Goal: Task Accomplishment & Management: Complete application form

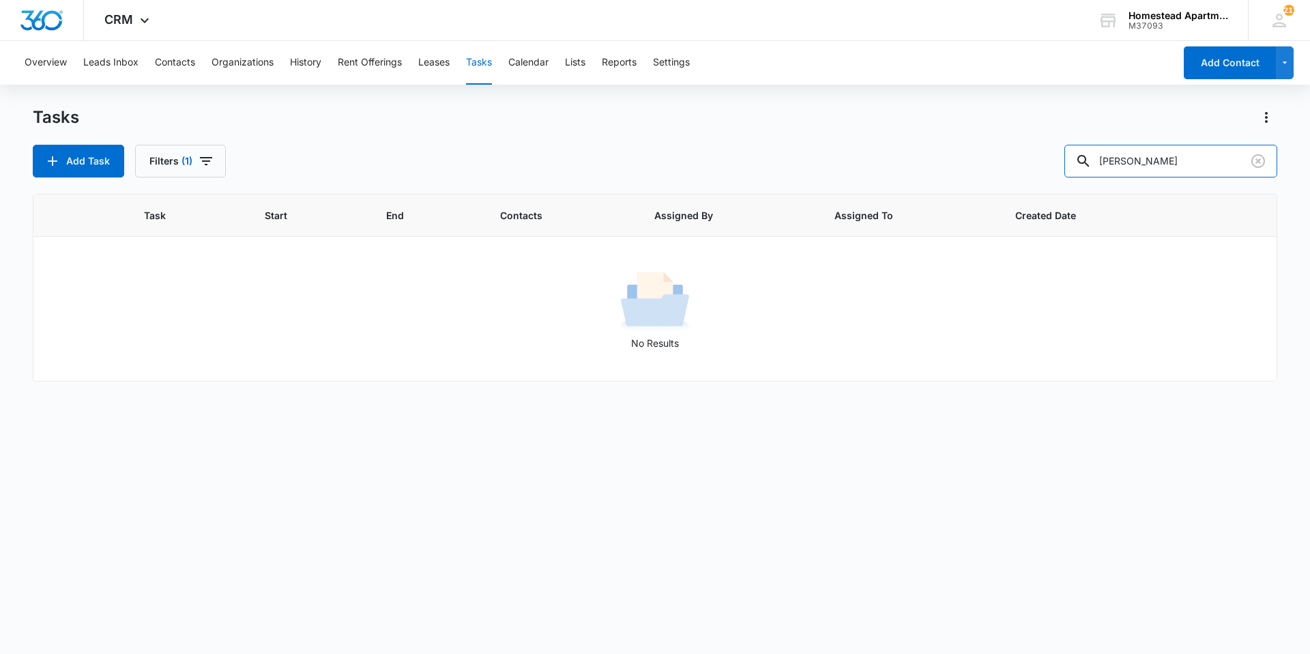
drag, startPoint x: 1162, startPoint y: 158, endPoint x: 927, endPoint y: 168, distance: 235.0
click at [927, 168] on div "Add Task Filters (1) [PERSON_NAME]" at bounding box center [655, 161] width 1245 height 33
type input "38218"
click at [198, 66] on div "Overview Leads Inbox Contacts Organizations History Rent Offerings Leases Tasks…" at bounding box center [595, 63] width 1158 height 44
click at [162, 62] on button "Contacts" at bounding box center [175, 63] width 40 height 44
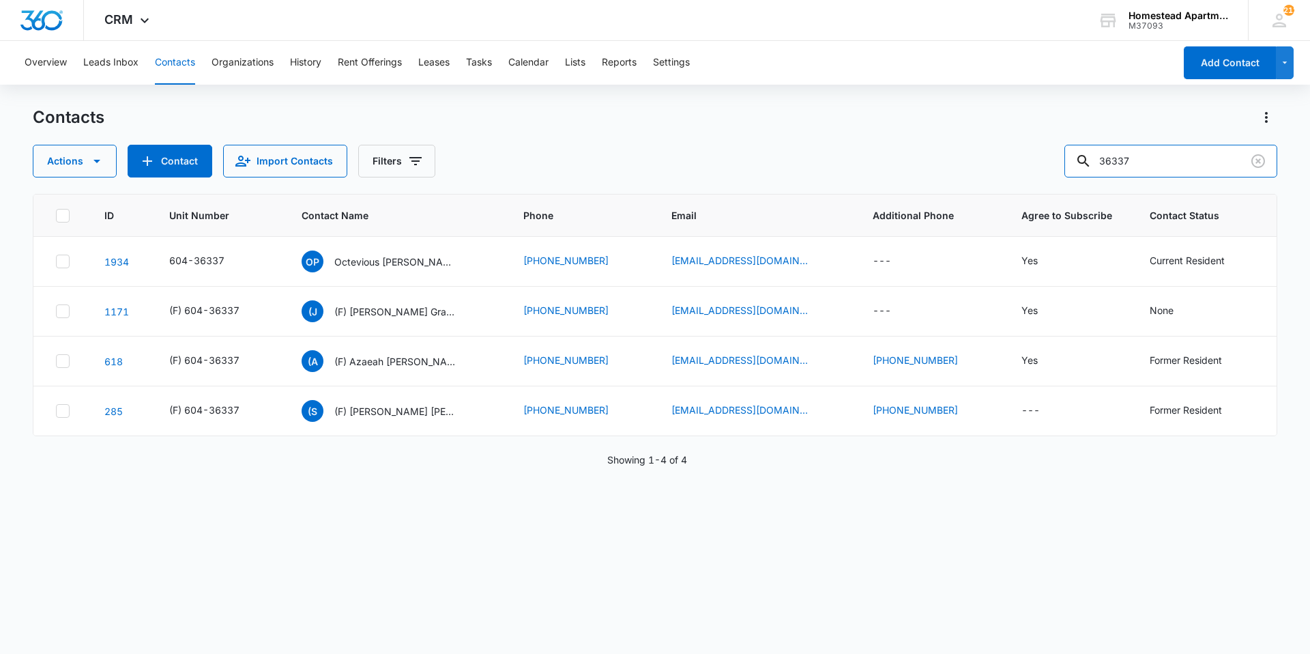
drag, startPoint x: 1216, startPoint y: 168, endPoint x: 1027, endPoint y: 190, distance: 190.3
click at [1027, 190] on div "Contacts Actions Contact Import Contacts Filters 36337 ID Unit Number Contact N…" at bounding box center [655, 379] width 1245 height 546
type input "38218"
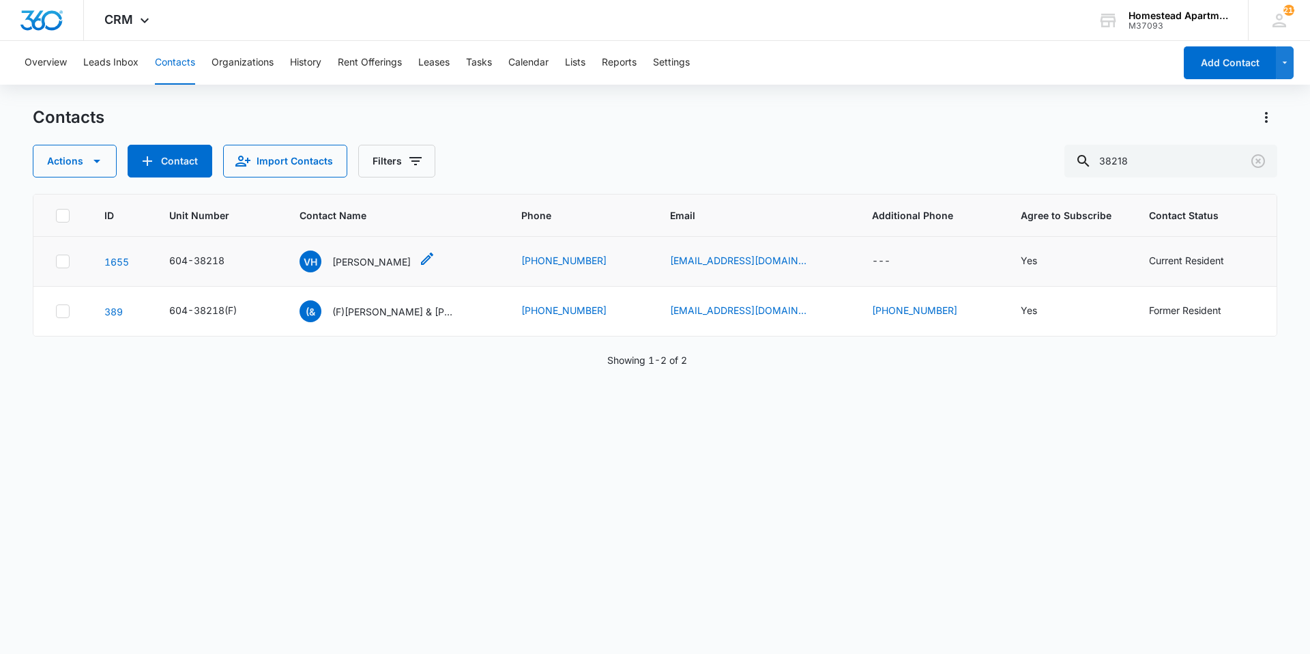
click at [384, 261] on p "[PERSON_NAME]" at bounding box center [371, 262] width 78 height 14
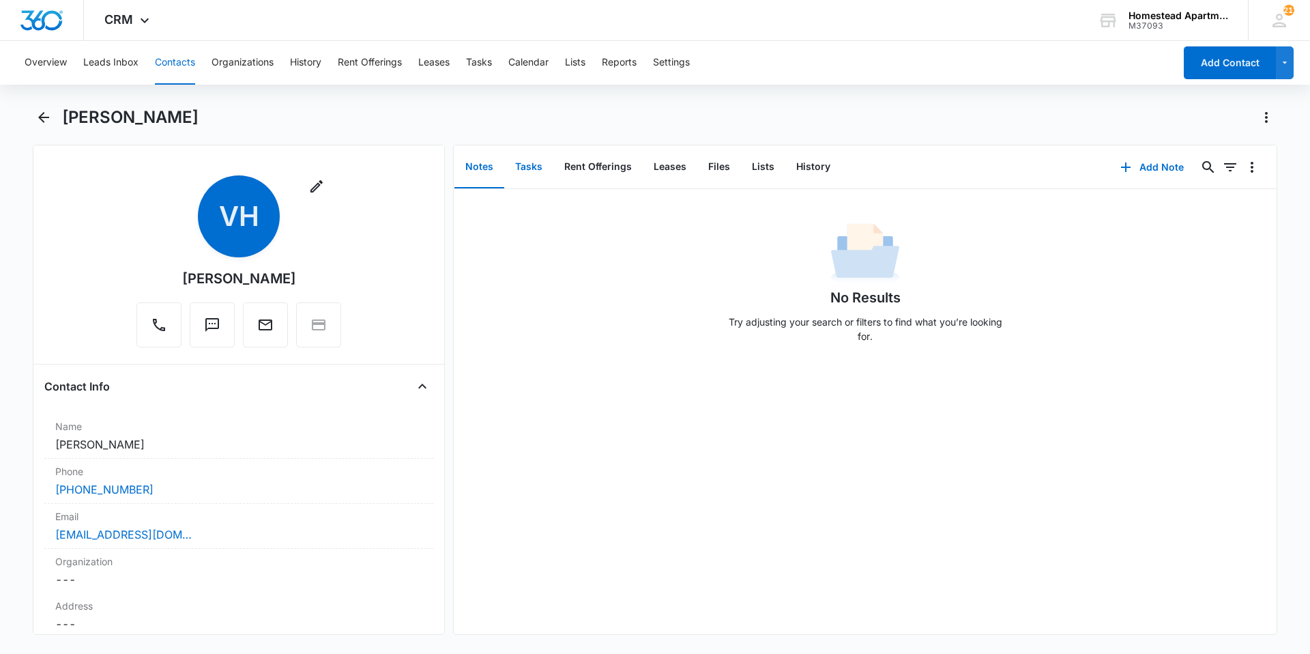
click at [526, 175] on button "Tasks" at bounding box center [528, 167] width 49 height 42
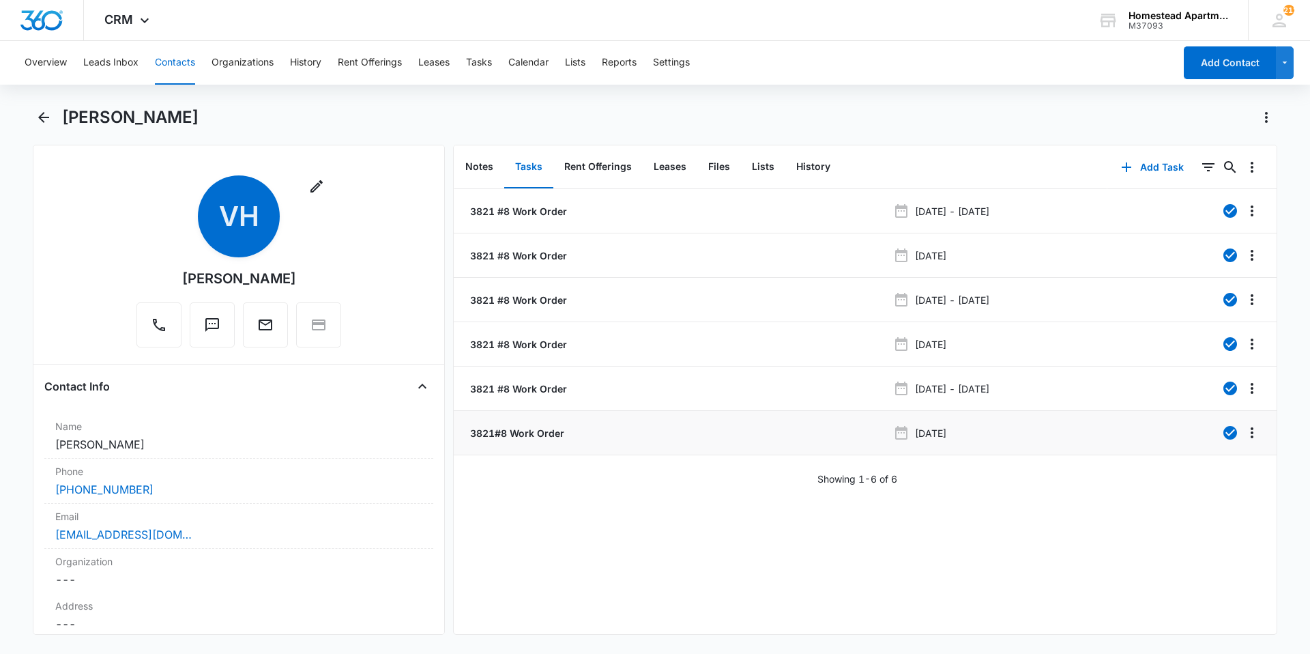
click at [523, 426] on p "3821#8 Work Order" at bounding box center [515, 433] width 97 height 14
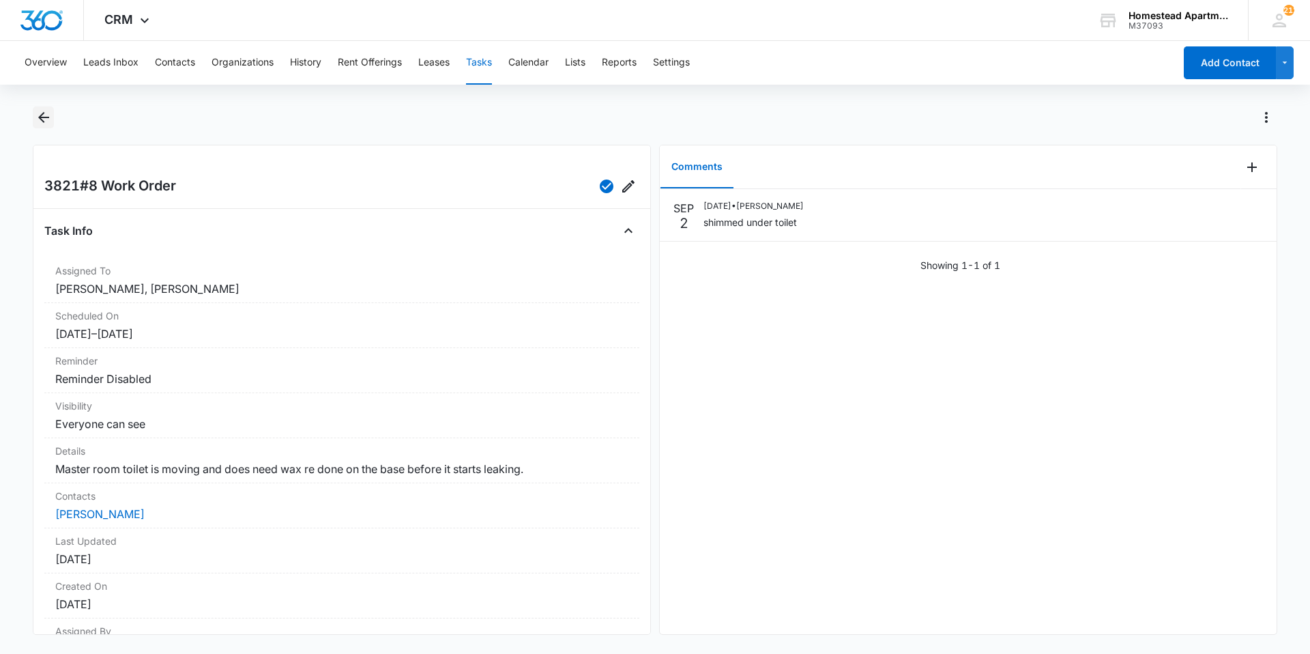
click at [43, 116] on icon "Back" at bounding box center [43, 117] width 16 height 16
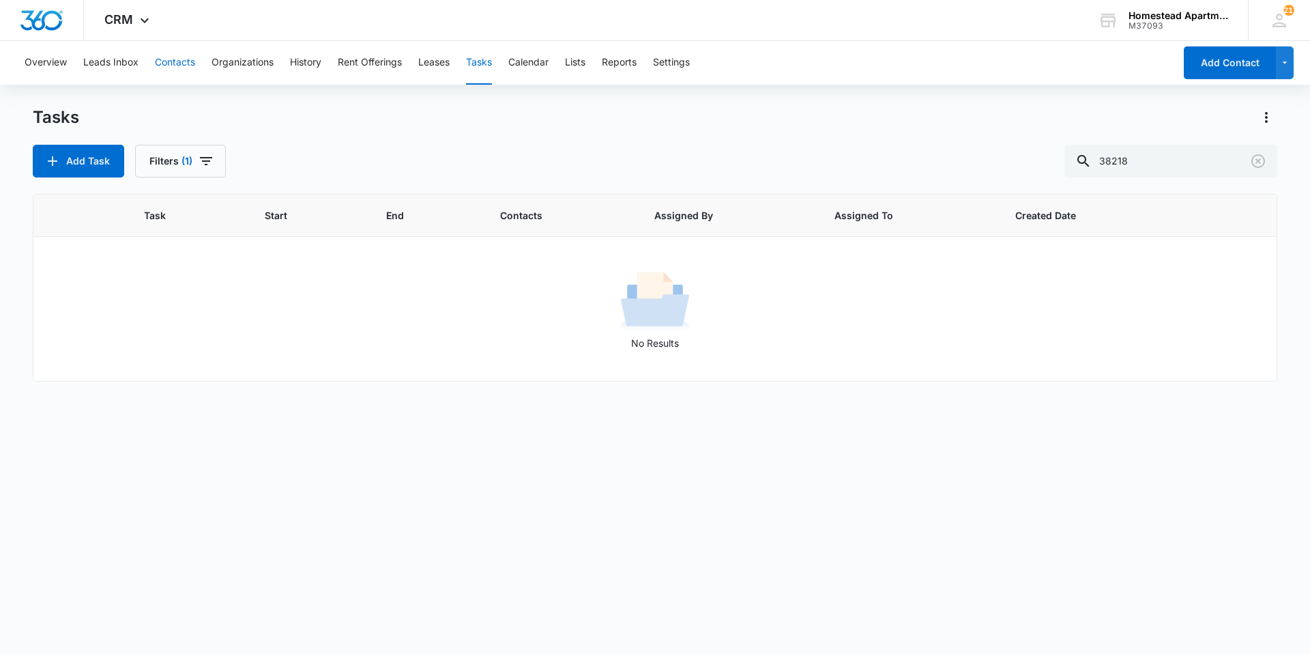
click at [186, 66] on button "Contacts" at bounding box center [175, 63] width 40 height 44
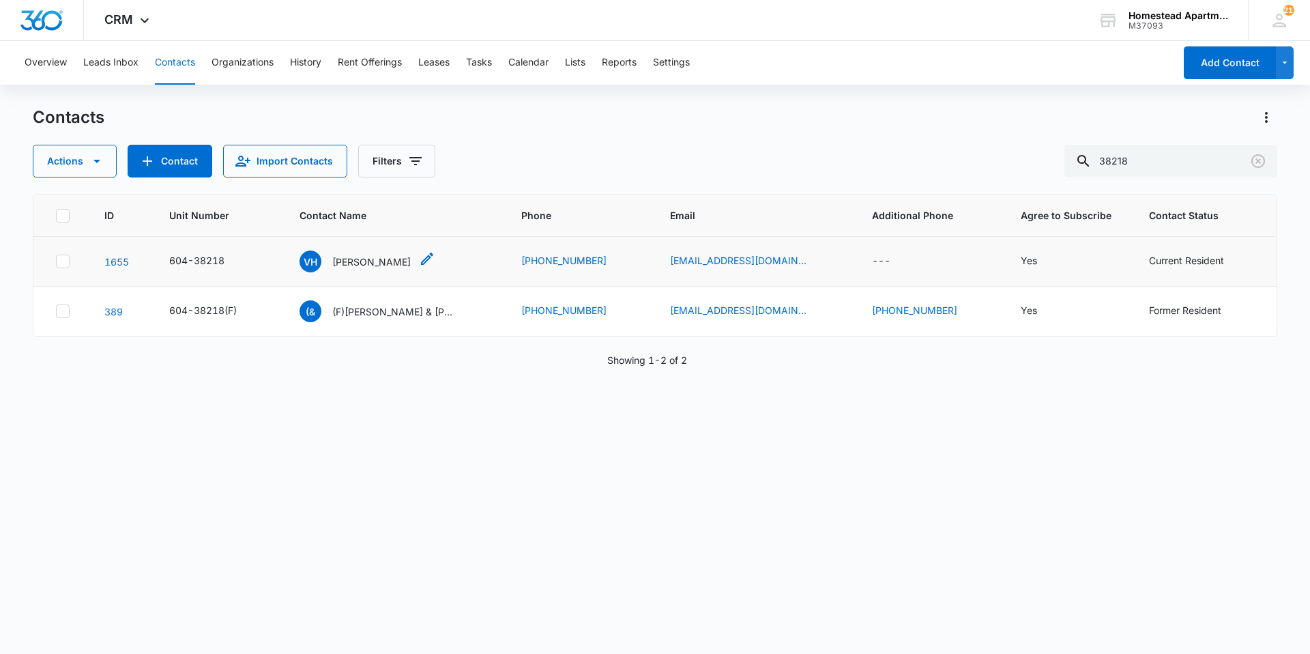
click at [396, 267] on p "[PERSON_NAME]" at bounding box center [371, 262] width 78 height 14
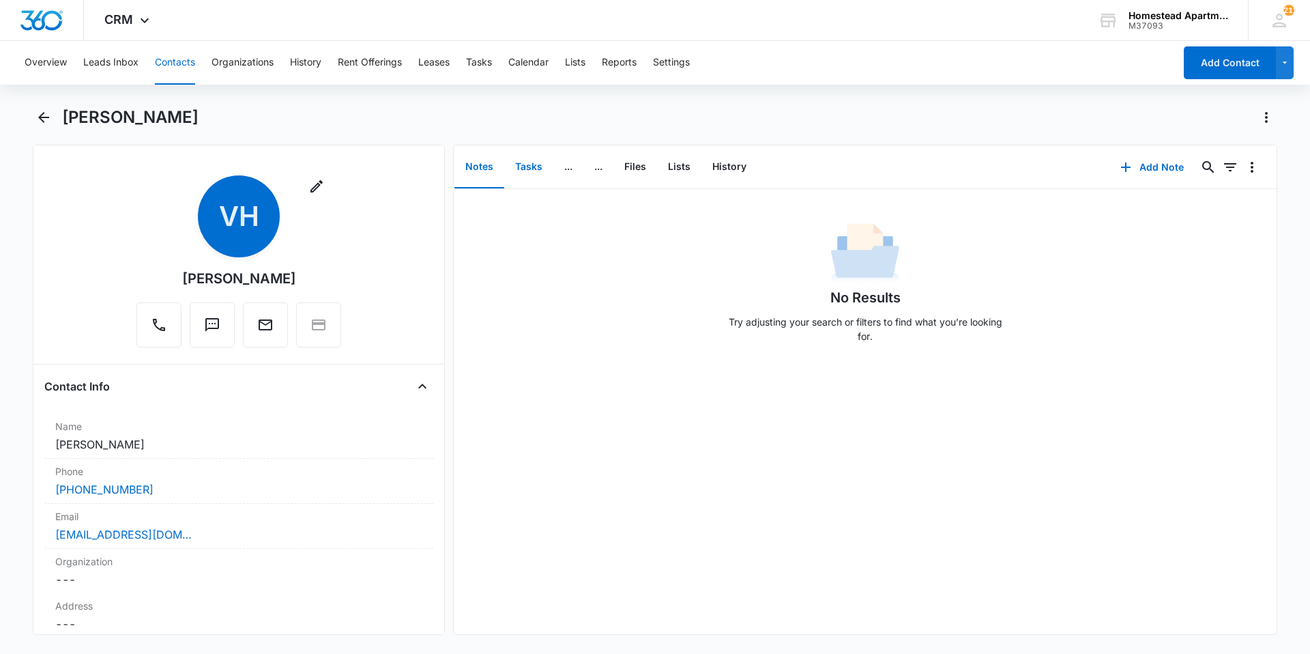
click at [517, 165] on button "Tasks" at bounding box center [528, 167] width 49 height 42
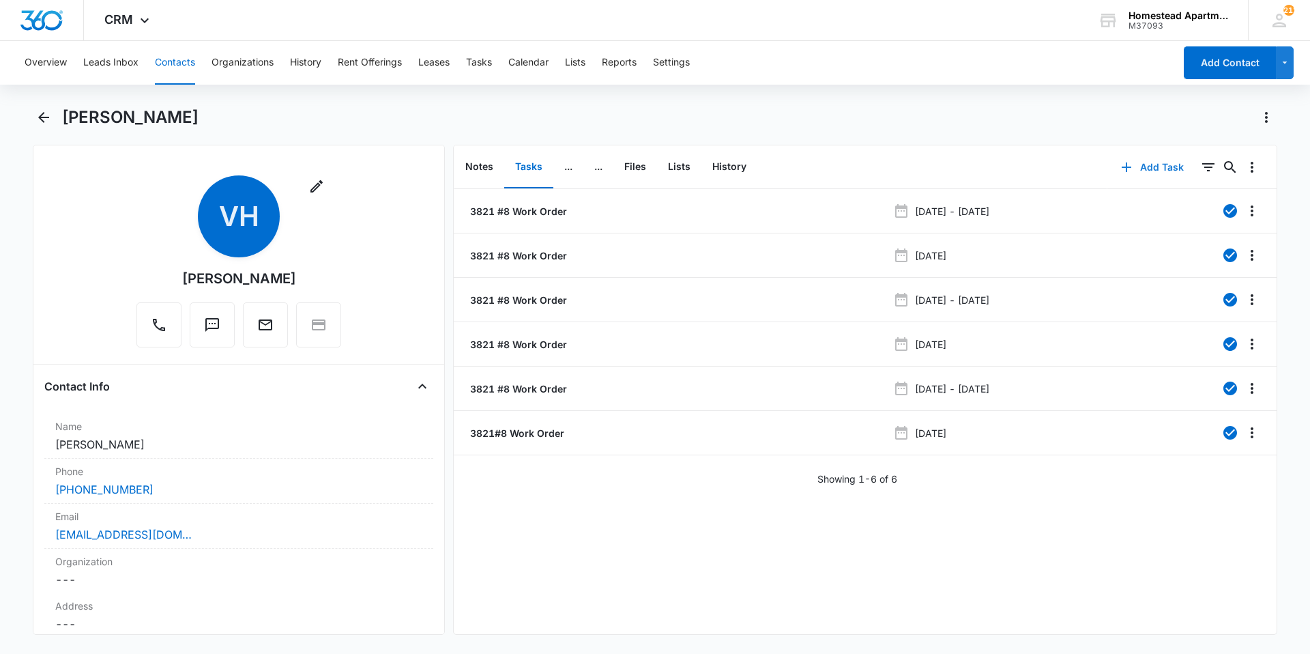
click at [1138, 168] on button "Add Task" at bounding box center [1152, 167] width 90 height 33
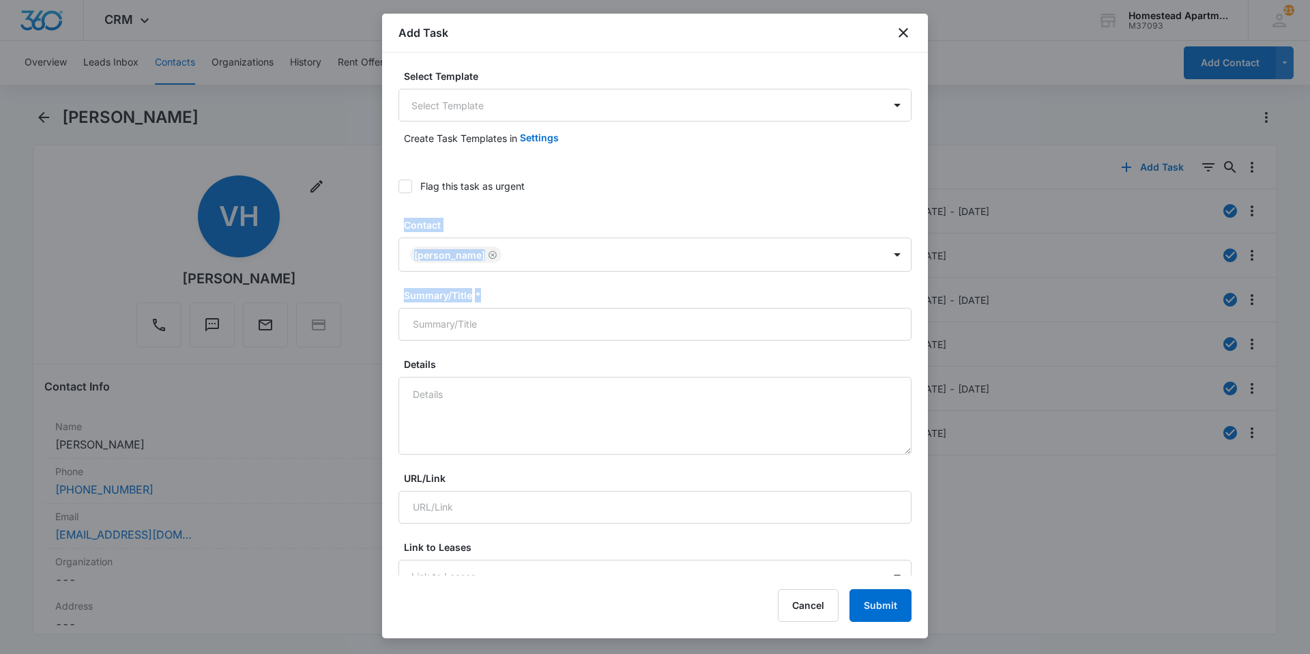
drag, startPoint x: 901, startPoint y: 194, endPoint x: 908, endPoint y: 190, distance: 8.3
click at [908, 190] on div "Select Template Select Template Create Task Templates in Settings Flag this tas…" at bounding box center [655, 314] width 546 height 523
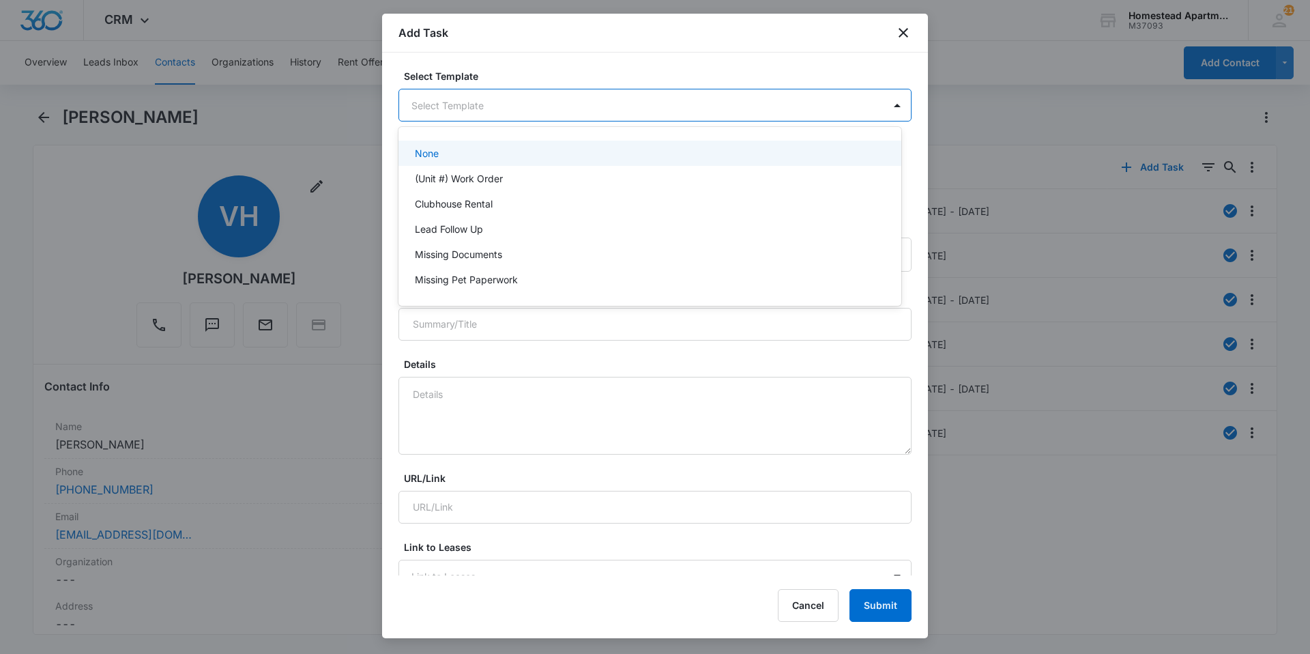
click at [719, 108] on body "CRM Apps Reputation Websites Forms CRM Email Social Content Intelligence Files …" at bounding box center [655, 327] width 1310 height 654
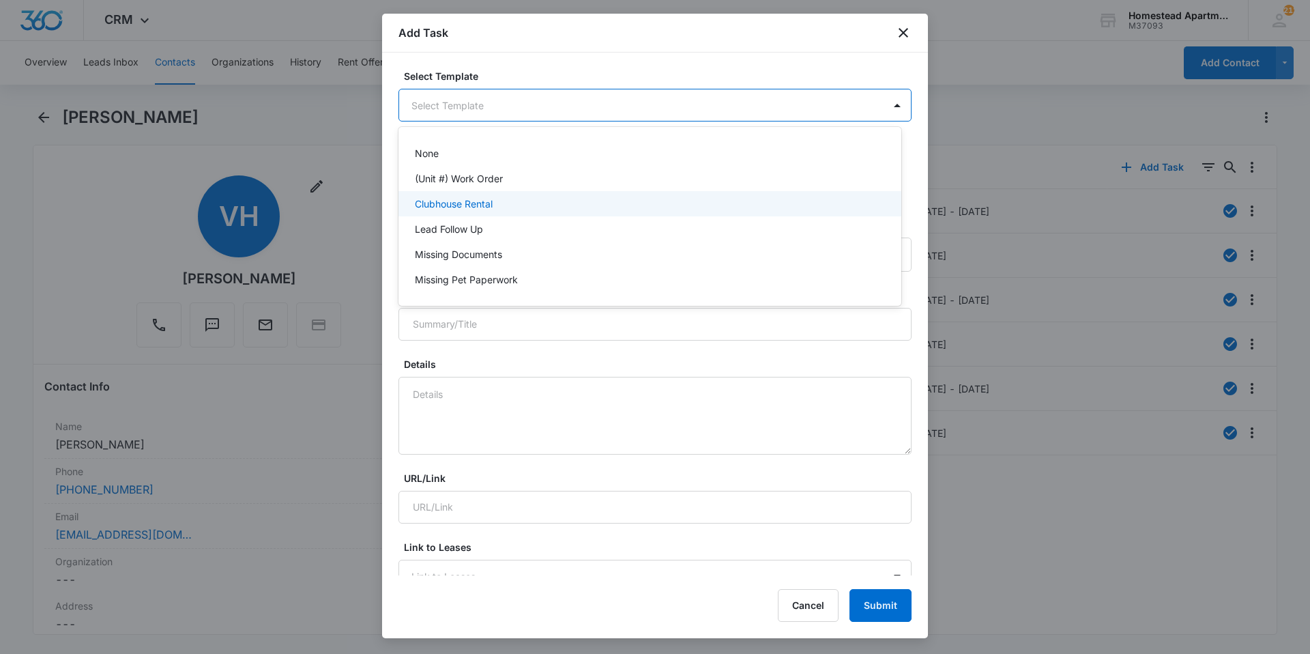
click at [478, 182] on p "(Unit #) Work Order" at bounding box center [459, 178] width 88 height 14
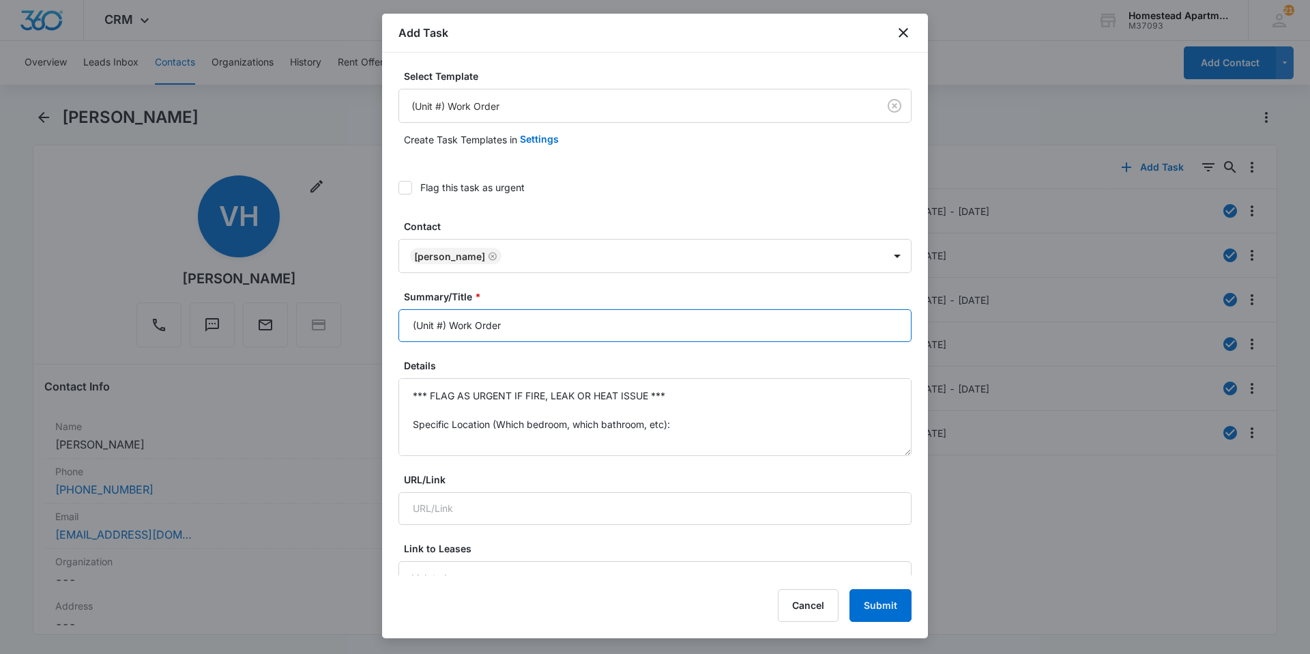
drag, startPoint x: 527, startPoint y: 328, endPoint x: 367, endPoint y: 355, distance: 161.9
click at [367, 355] on body "CRM Apps Reputation Websites Forms CRM Email Social Content Intelligence Files …" at bounding box center [655, 327] width 1310 height 654
type input "3821#8 W/O"
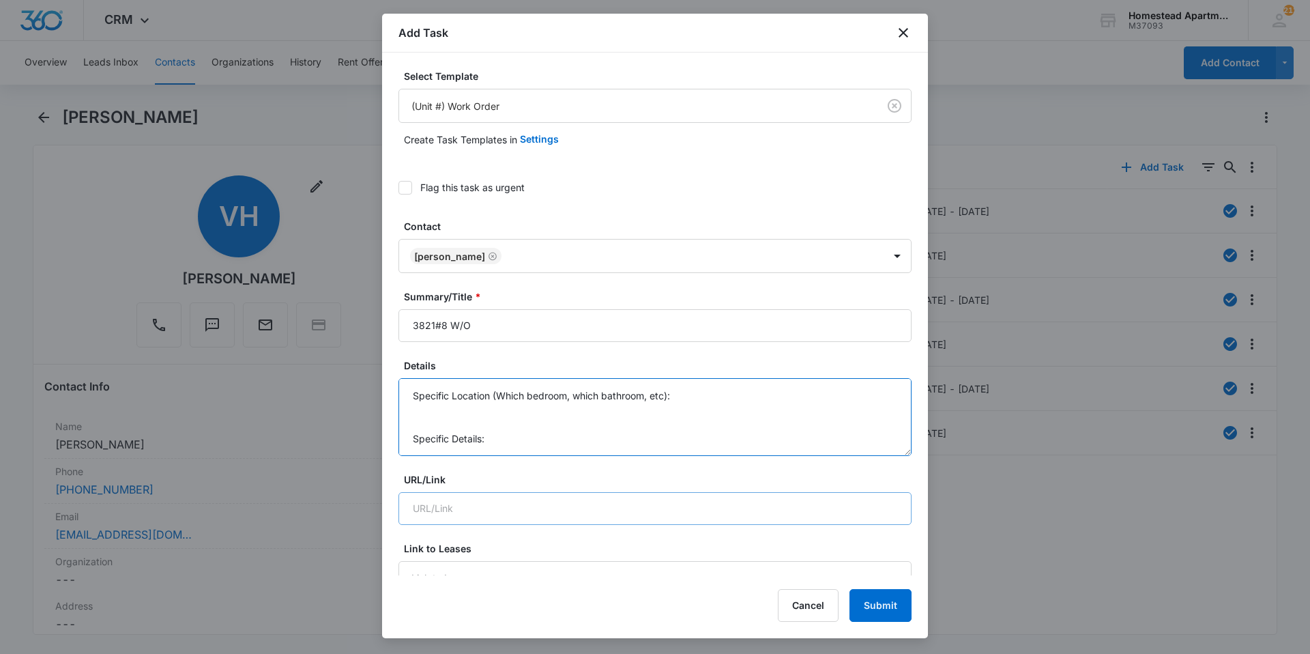
drag, startPoint x: 410, startPoint y: 395, endPoint x: 678, endPoint y: 494, distance: 285.2
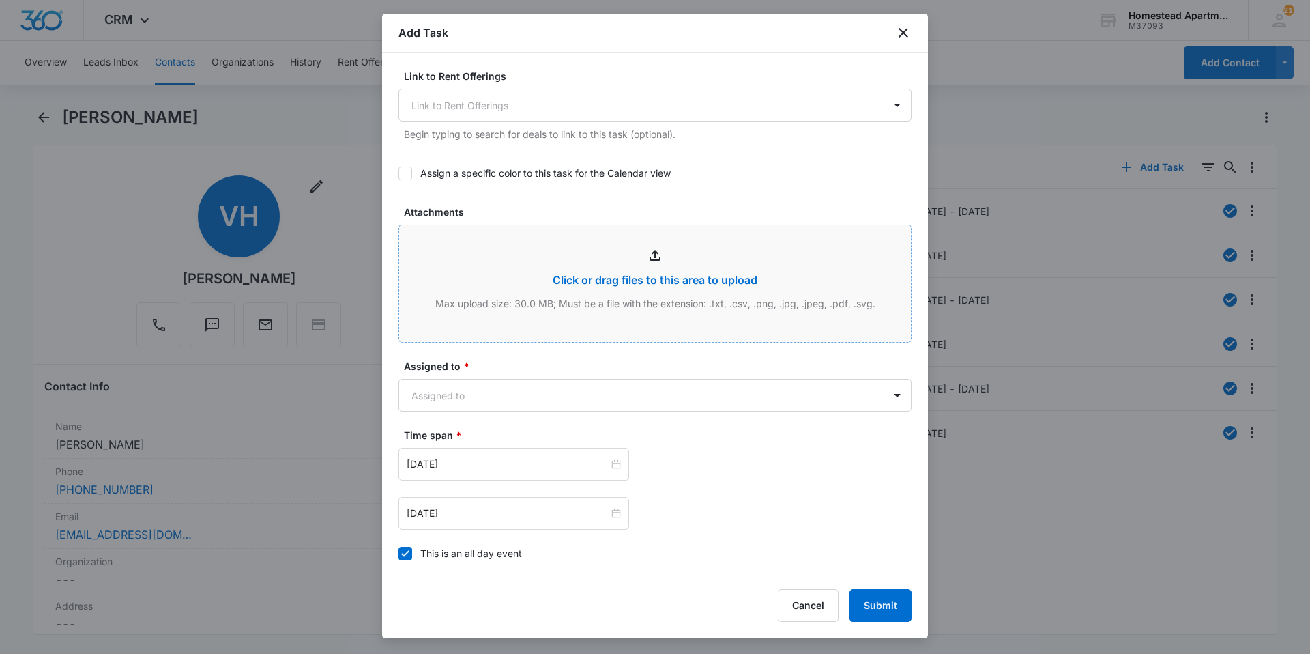
scroll to position [682, 0]
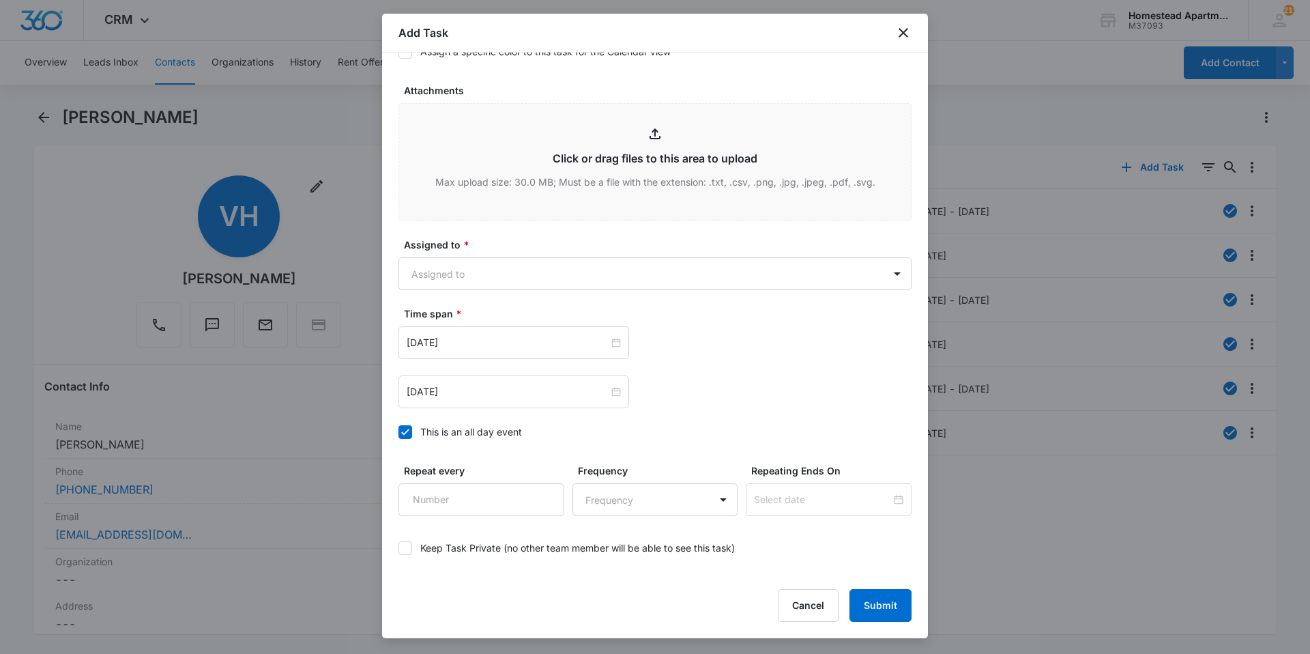
type textarea "Her bathtub in the spare bathroom is not draining. She said it is barley draini…"
click at [506, 252] on div "Assigned to * Assigned to" at bounding box center [655, 263] width 513 height 53
click at [506, 267] on body "CRM Apps Reputation Websites Forms CRM Email Social Content Intelligence Files …" at bounding box center [655, 327] width 1310 height 654
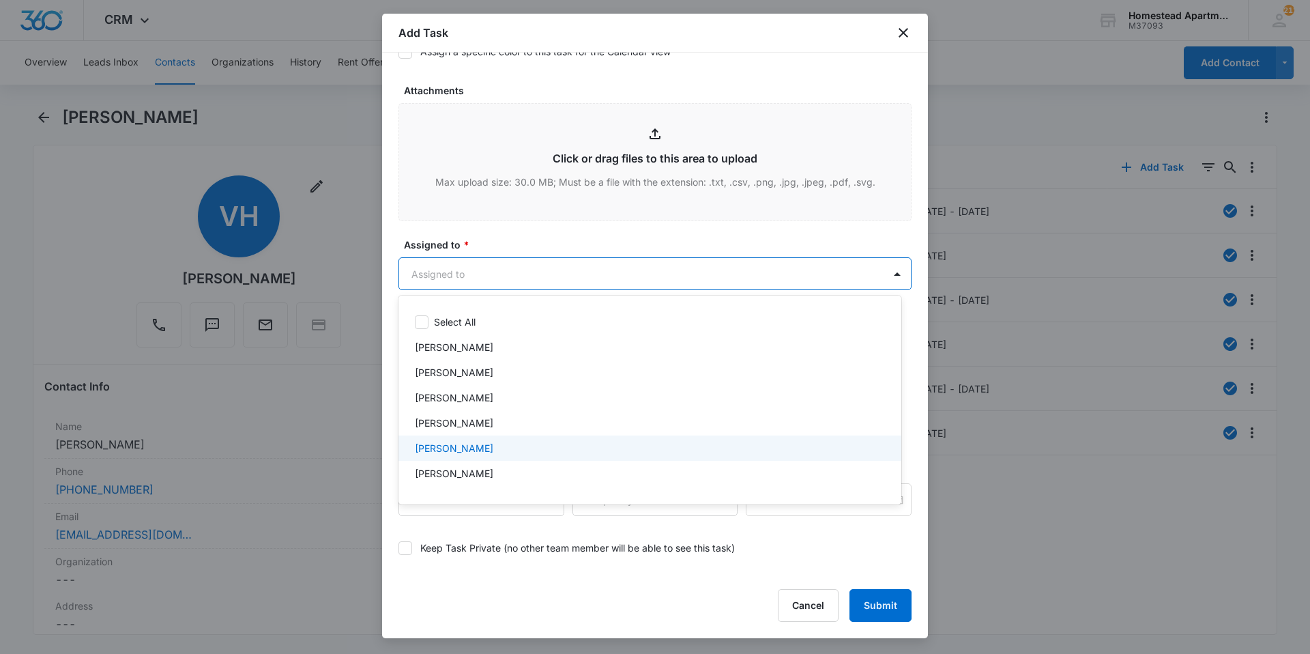
scroll to position [222, 0]
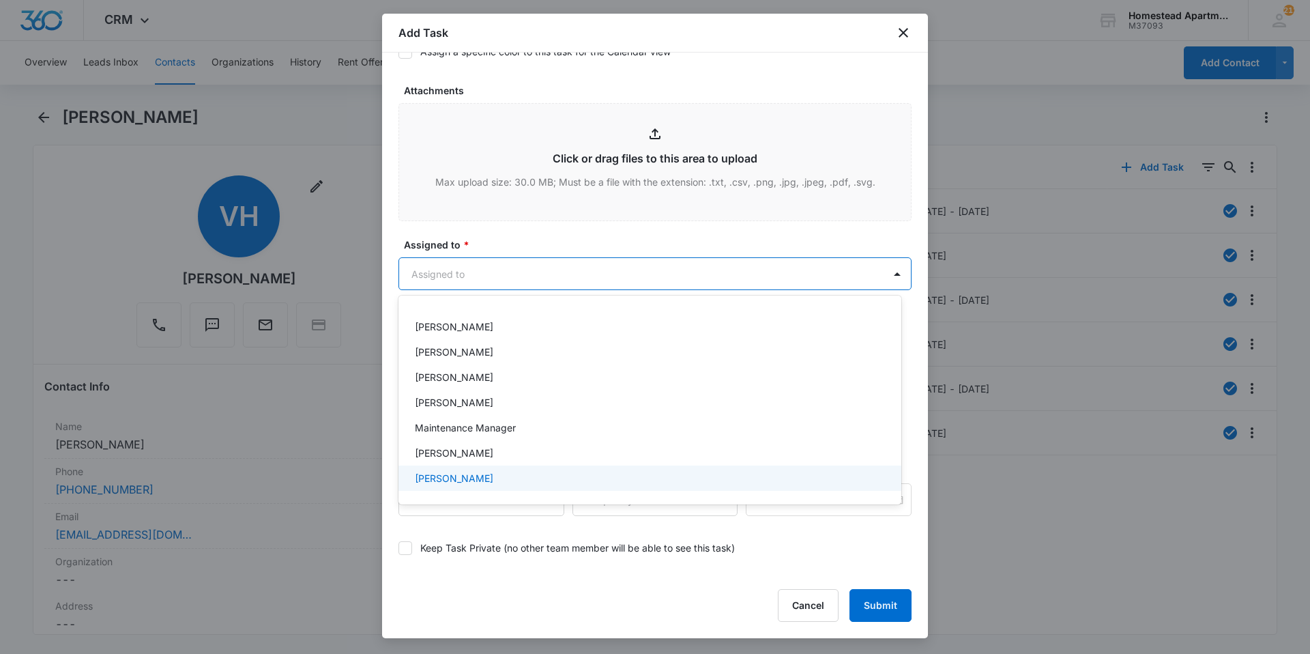
click at [470, 475] on p "[PERSON_NAME]" at bounding box center [454, 478] width 78 height 14
click at [534, 234] on div at bounding box center [655, 327] width 1310 height 654
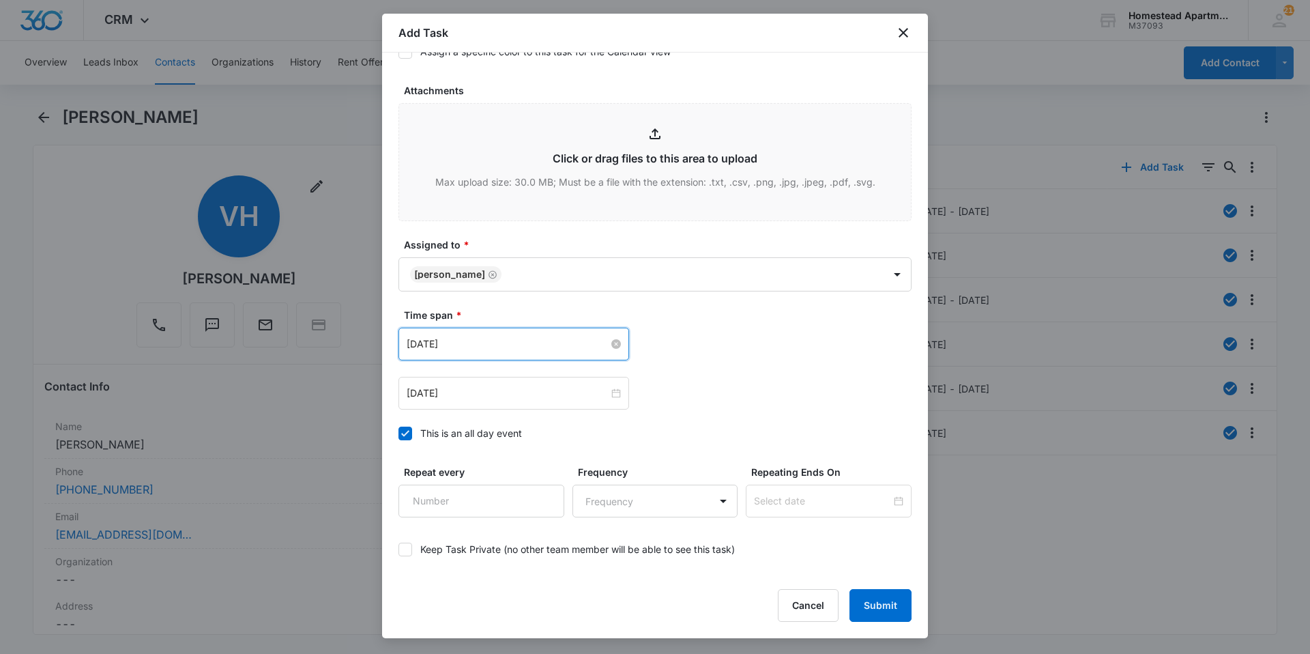
click at [550, 347] on input "[DATE]" at bounding box center [508, 343] width 202 height 15
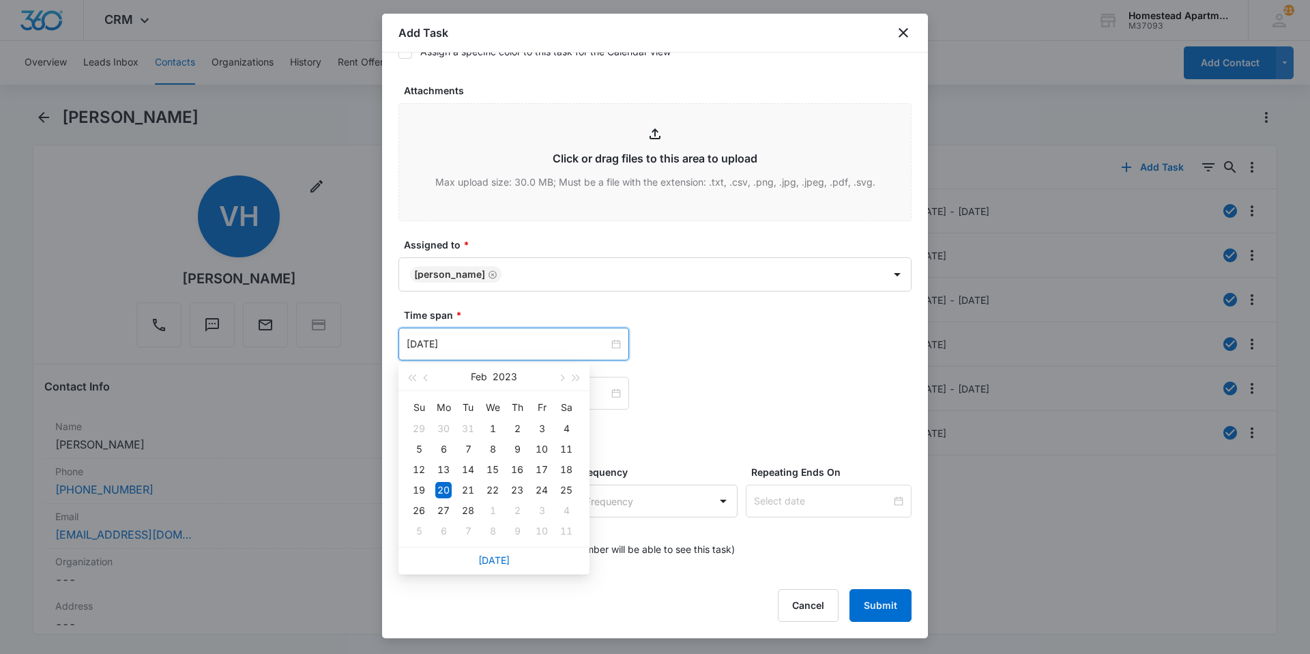
click at [499, 546] on div "Su Mo Tu We Th Fr Sa 29 30 31 1 2 3 4 5 6 7 8 9 10 11 12 13 14 15 16 17 18 19 2…" at bounding box center [494, 469] width 191 height 156
click at [497, 556] on link "[DATE]" at bounding box center [493, 560] width 31 height 12
type input "[DATE]"
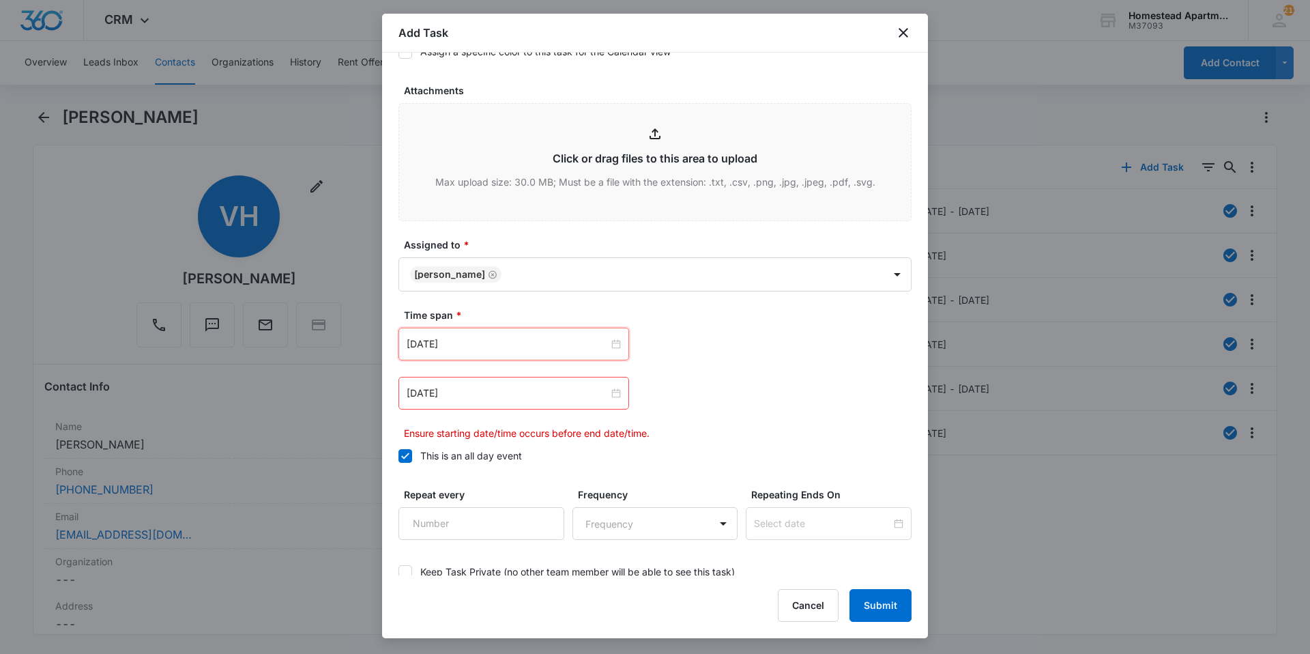
click at [761, 373] on div "[DATE] [DATE] Su Mo Tu We Th Fr Sa 28 29 30 1 2 3 4 5 6 7 8 9 10 11 12 13 14 15…" at bounding box center [655, 384] width 513 height 113
click at [535, 393] on input "[DATE]" at bounding box center [508, 393] width 202 height 15
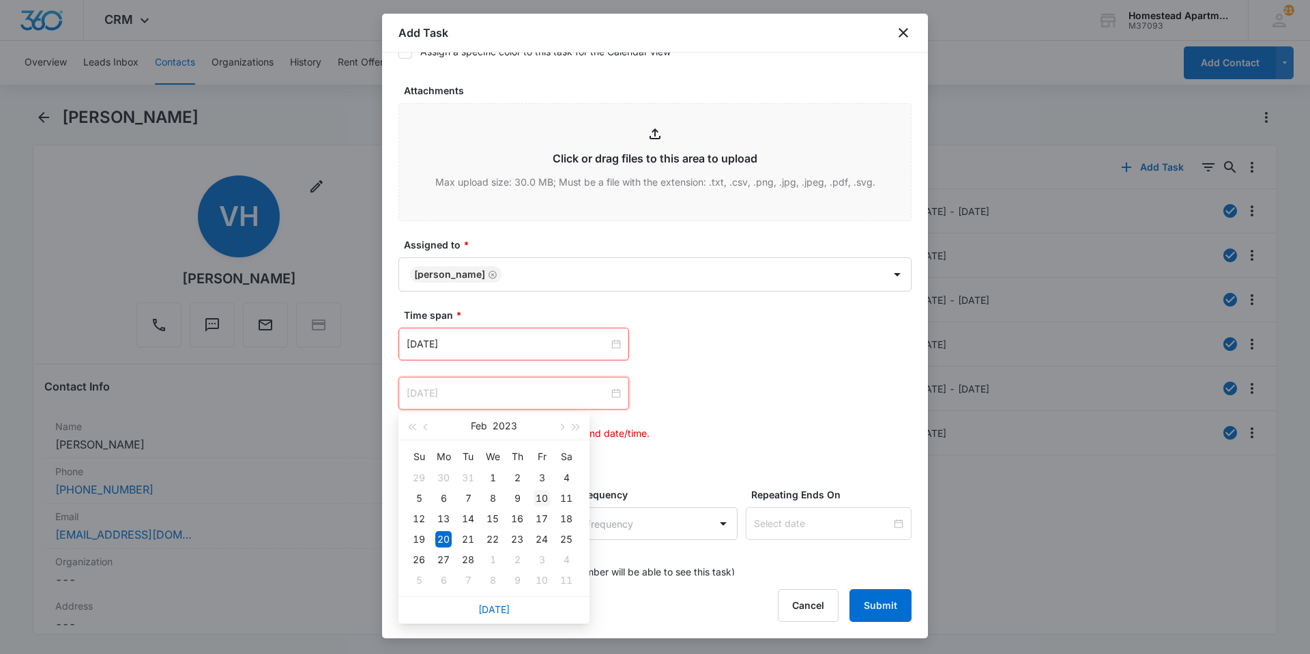
click at [545, 502] on div "10" at bounding box center [542, 498] width 16 height 16
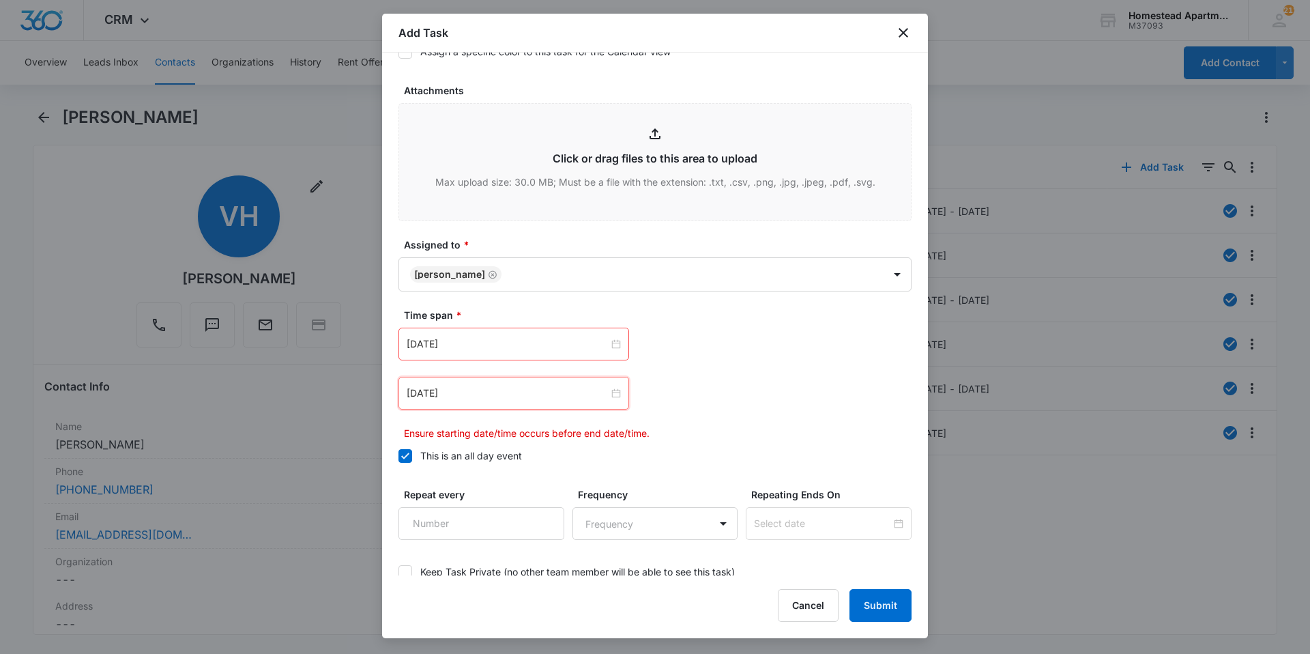
click at [735, 427] on p "Ensure starting date/time occurs before end date/time." at bounding box center [658, 433] width 508 height 14
click at [525, 373] on div "[DATE] [DATE] Su Mo Tu We Th Fr Sa 28 29 30 1 2 3 4 5 6 7 8 9 10 11 12 13 14 15…" at bounding box center [655, 384] width 513 height 113
click at [533, 403] on div "[DATE]" at bounding box center [514, 393] width 231 height 33
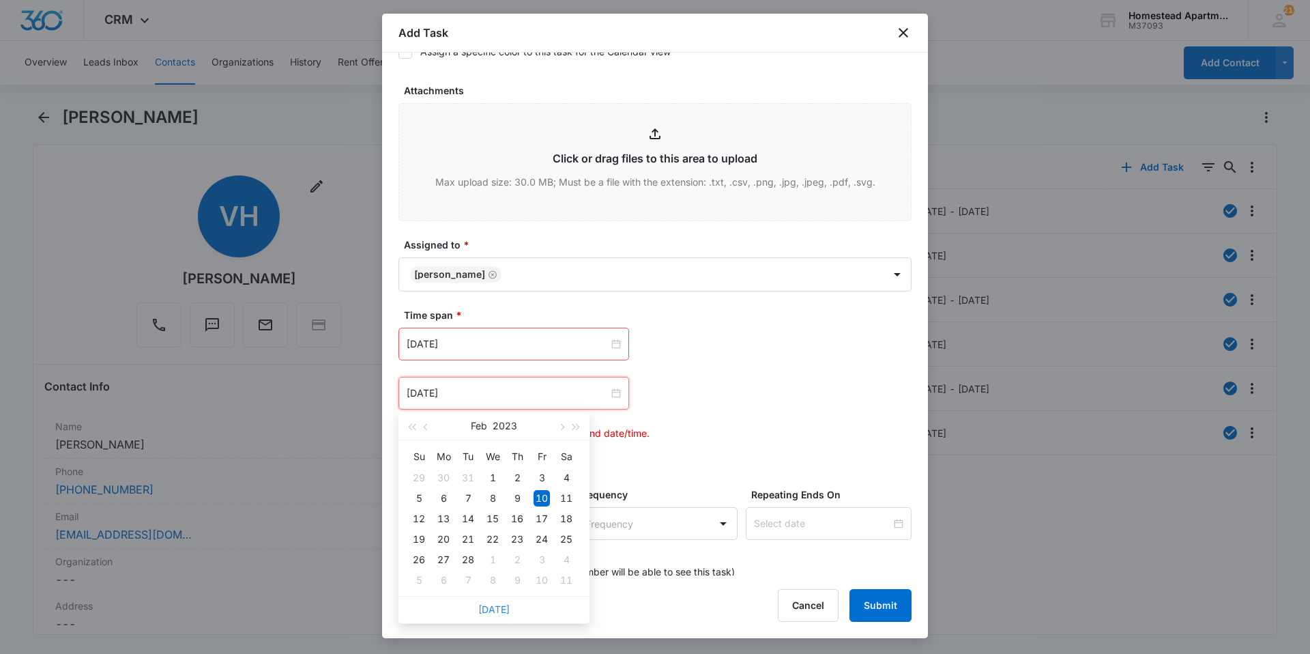
click at [493, 612] on link "[DATE]" at bounding box center [493, 609] width 31 height 12
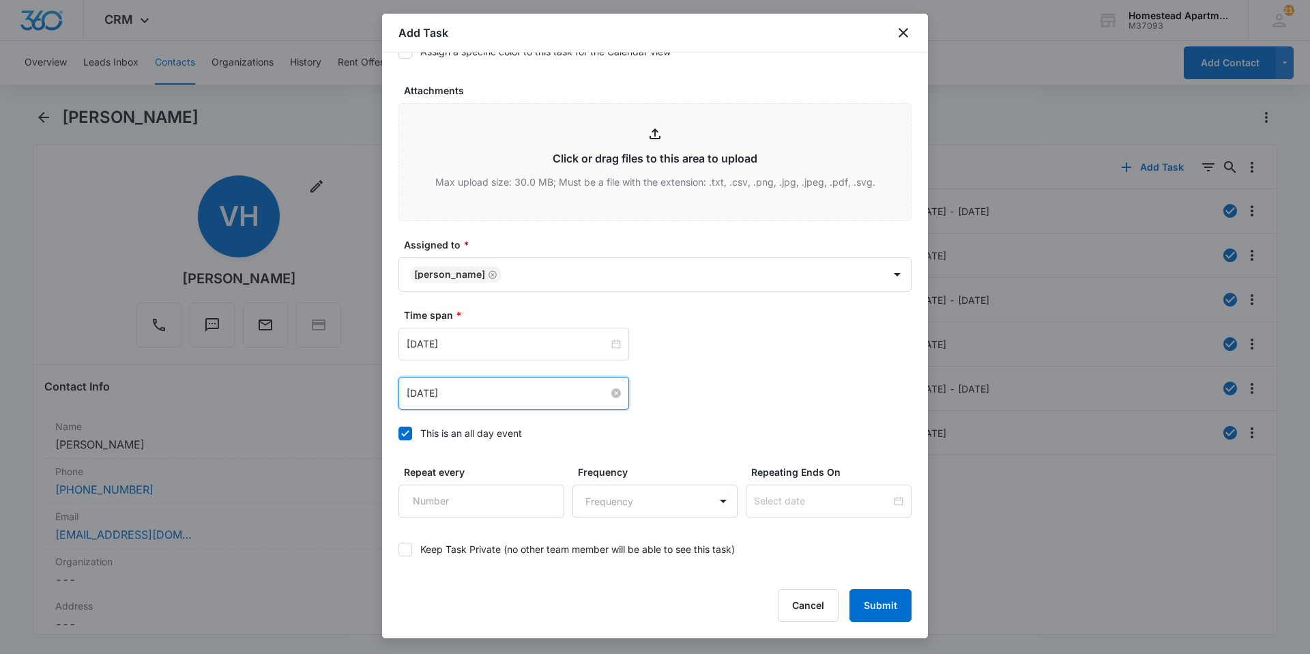
click at [493, 399] on input "[DATE]" at bounding box center [508, 393] width 202 height 15
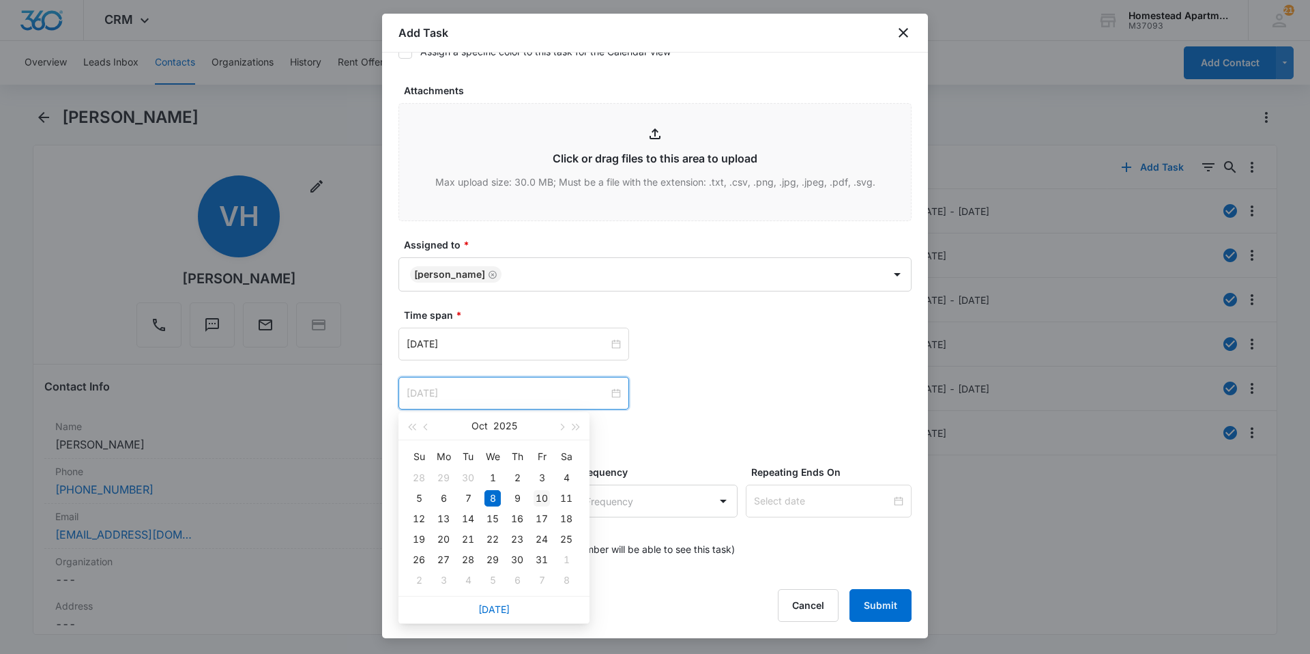
type input "[DATE]"
click at [548, 499] on div "10" at bounding box center [542, 498] width 16 height 16
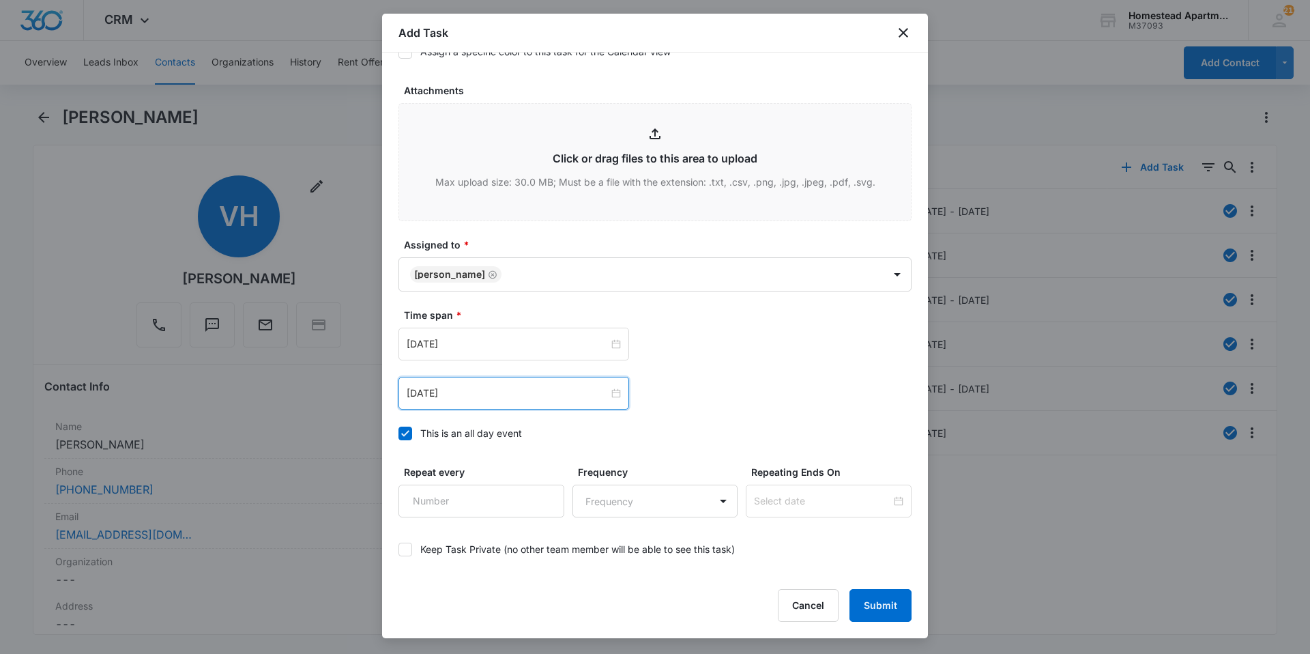
click at [695, 419] on div "Time span * [DATE] [DATE] Su Mo Tu We Th Fr Sa 28 29 30 1 2 3 4 5 6 7 8 9 10 11…" at bounding box center [655, 378] width 513 height 141
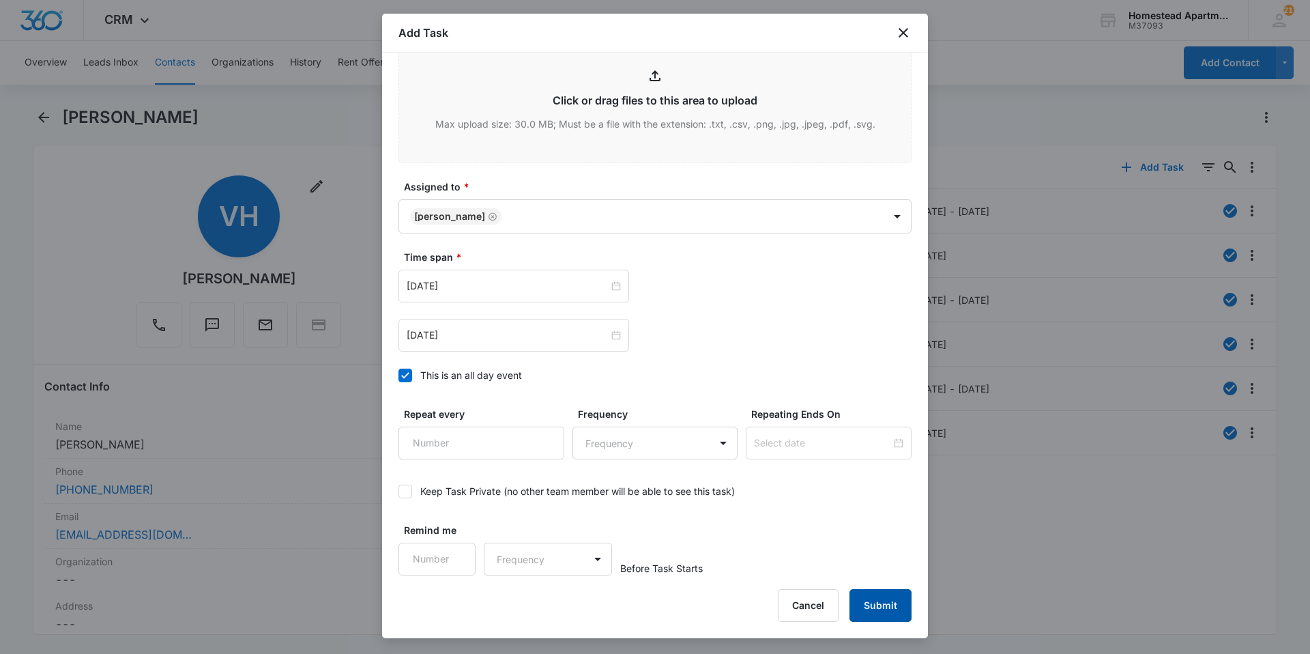
click at [892, 609] on button "Submit" at bounding box center [881, 605] width 62 height 33
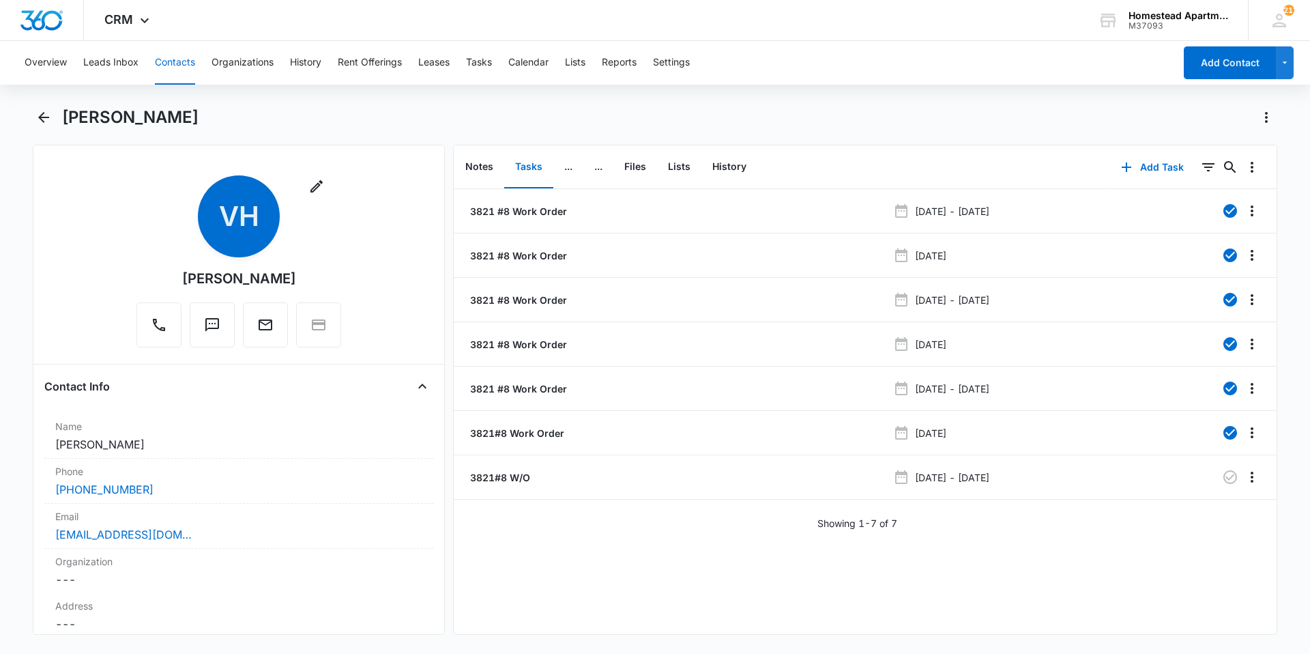
click at [162, 66] on button "Contacts" at bounding box center [175, 63] width 40 height 44
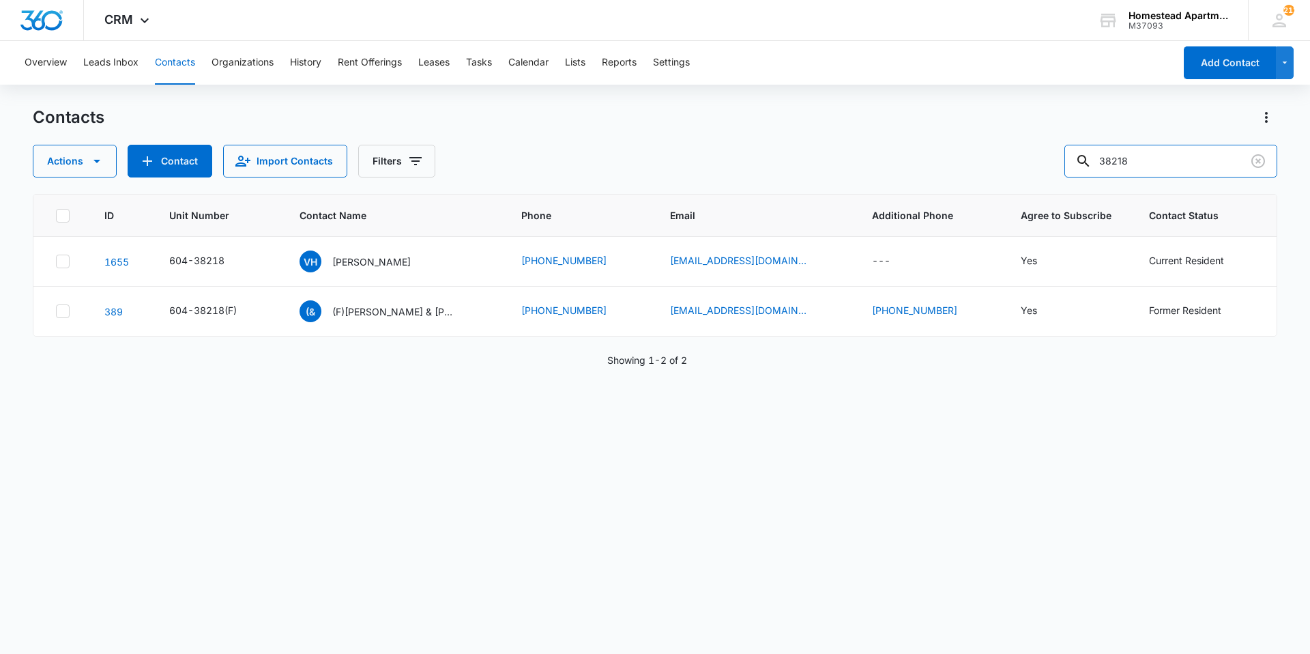
drag, startPoint x: 1148, startPoint y: 157, endPoint x: 985, endPoint y: 158, distance: 162.4
click at [985, 158] on div "Actions Contact Import Contacts Filters 38218" at bounding box center [655, 161] width 1245 height 33
type input "37102"
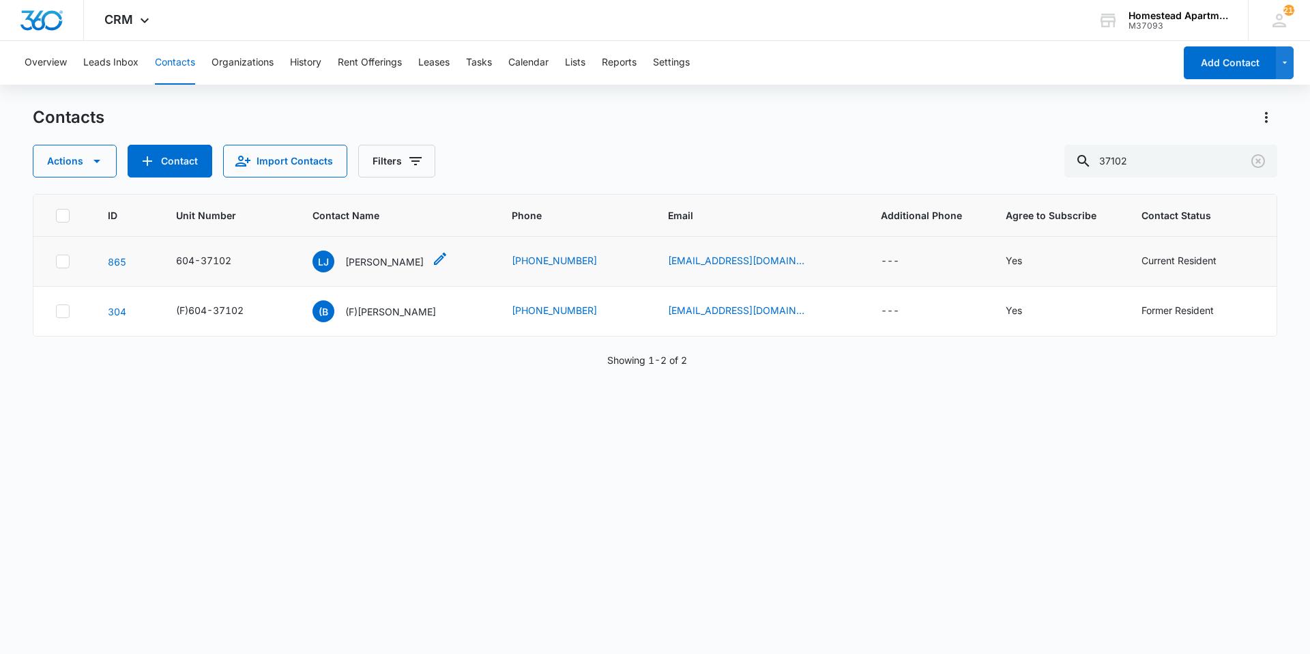
click at [377, 255] on p "[PERSON_NAME]" at bounding box center [384, 262] width 78 height 14
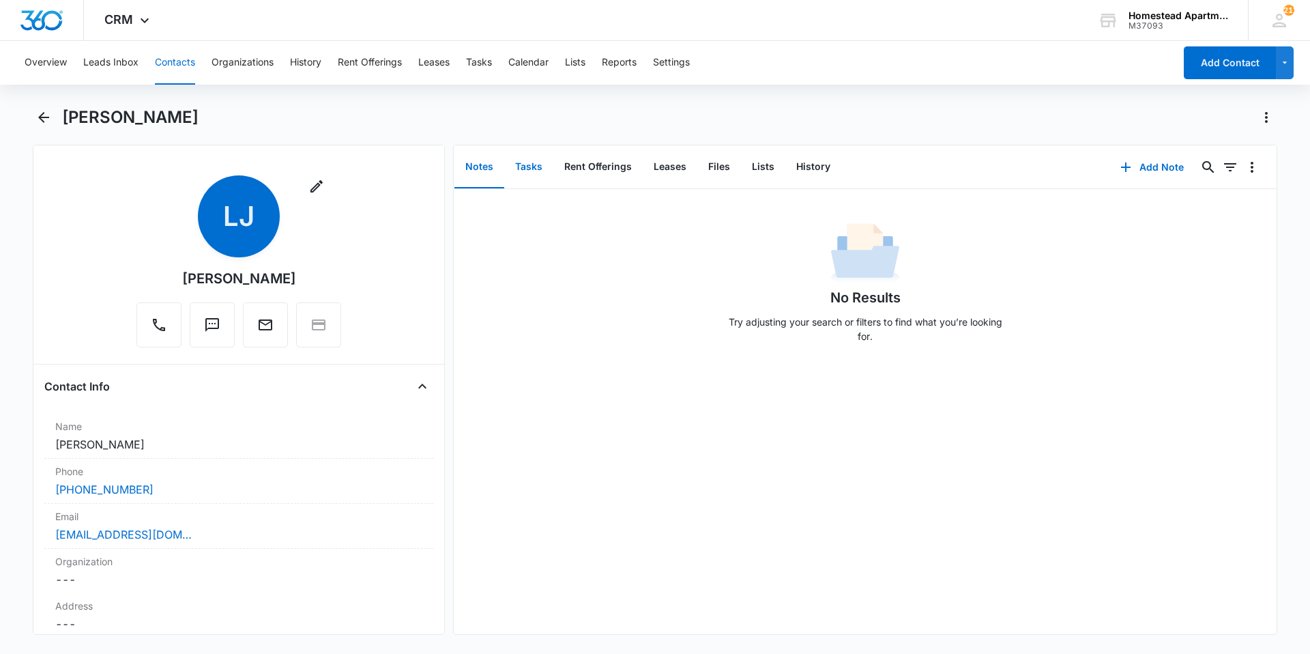
click at [536, 173] on button "Tasks" at bounding box center [528, 167] width 49 height 42
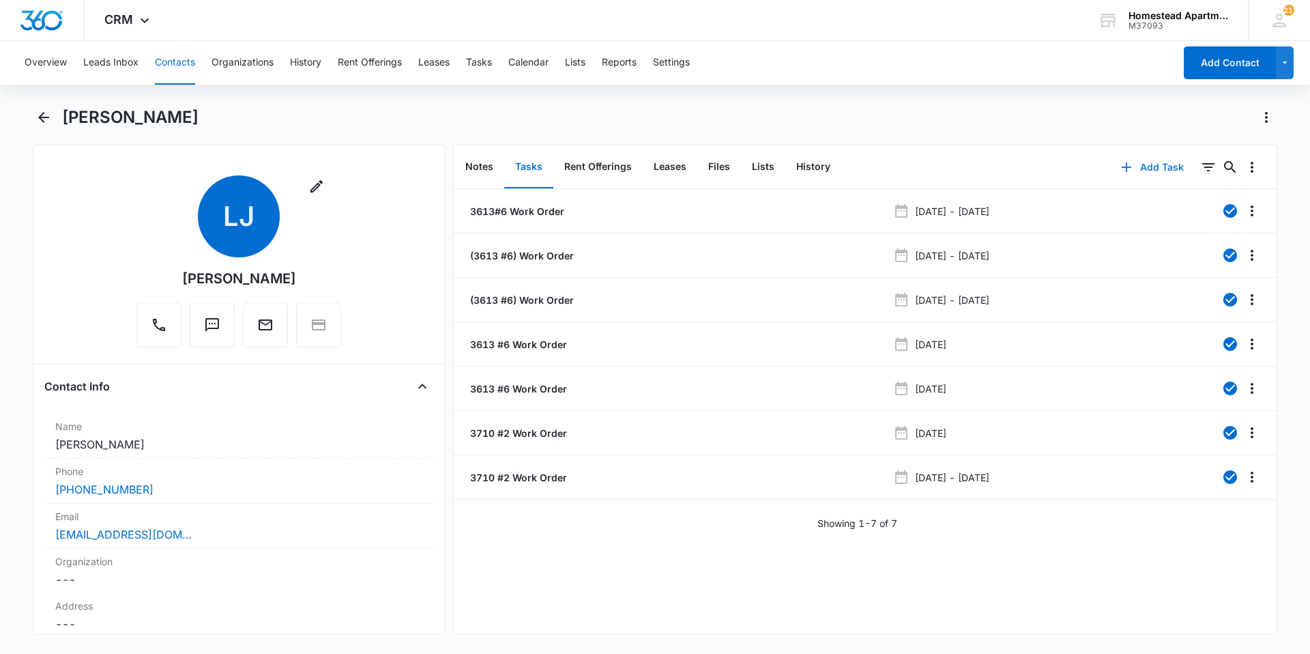
click at [1158, 170] on button "Add Task" at bounding box center [1152, 167] width 90 height 33
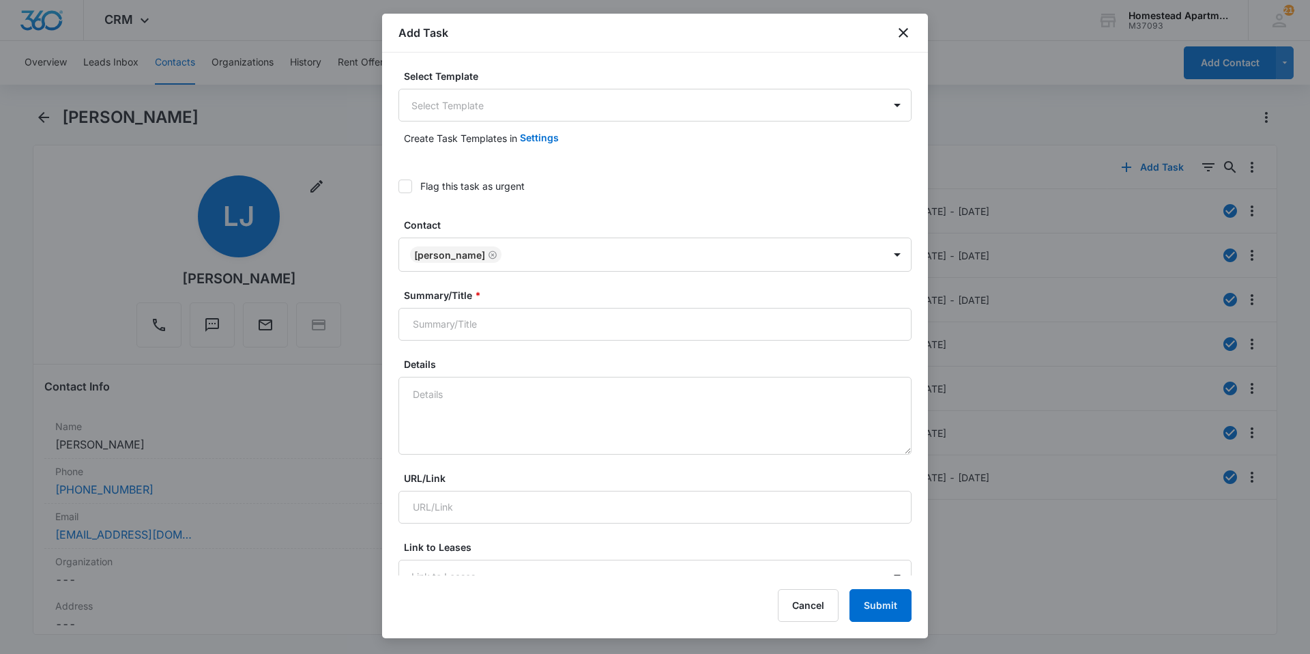
click at [605, 291] on label "Summary/Title *" at bounding box center [660, 295] width 513 height 14
click at [605, 308] on input "Summary/Title *" at bounding box center [655, 324] width 513 height 33
click at [602, 331] on input "Summary/Title *" at bounding box center [655, 324] width 513 height 33
click at [591, 327] on input "Summary/Title *" at bounding box center [655, 324] width 513 height 33
type input "W"
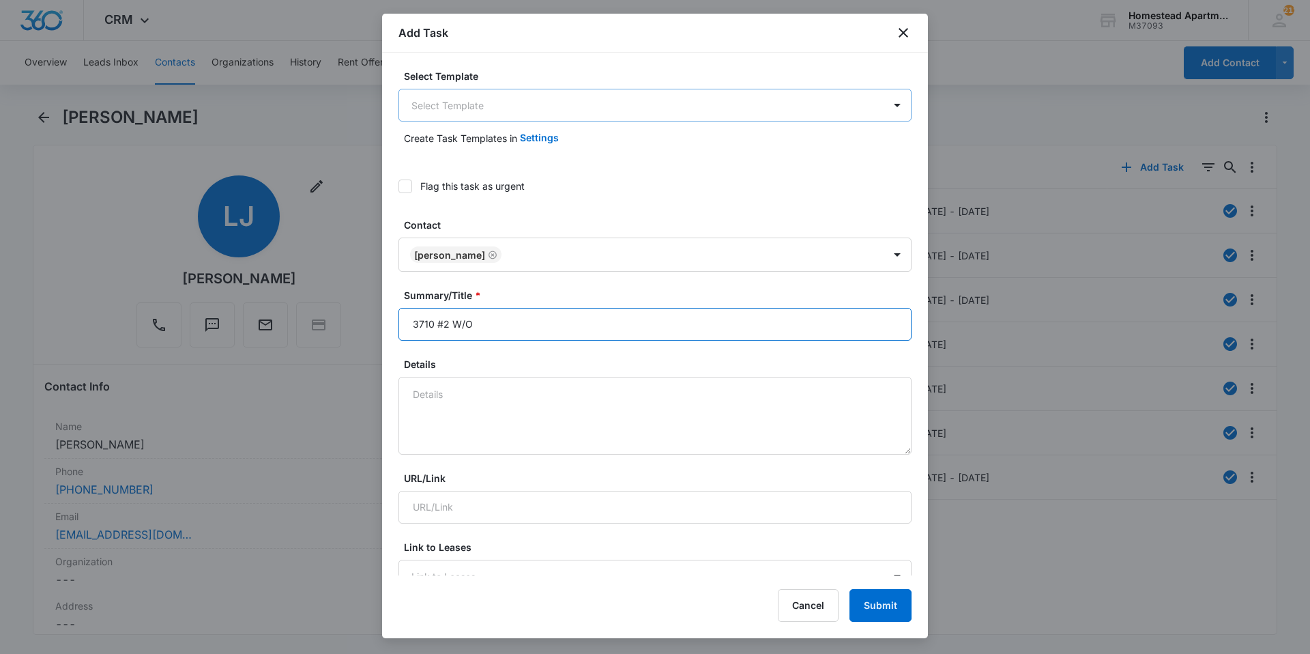
type input "3710 #2 W/O"
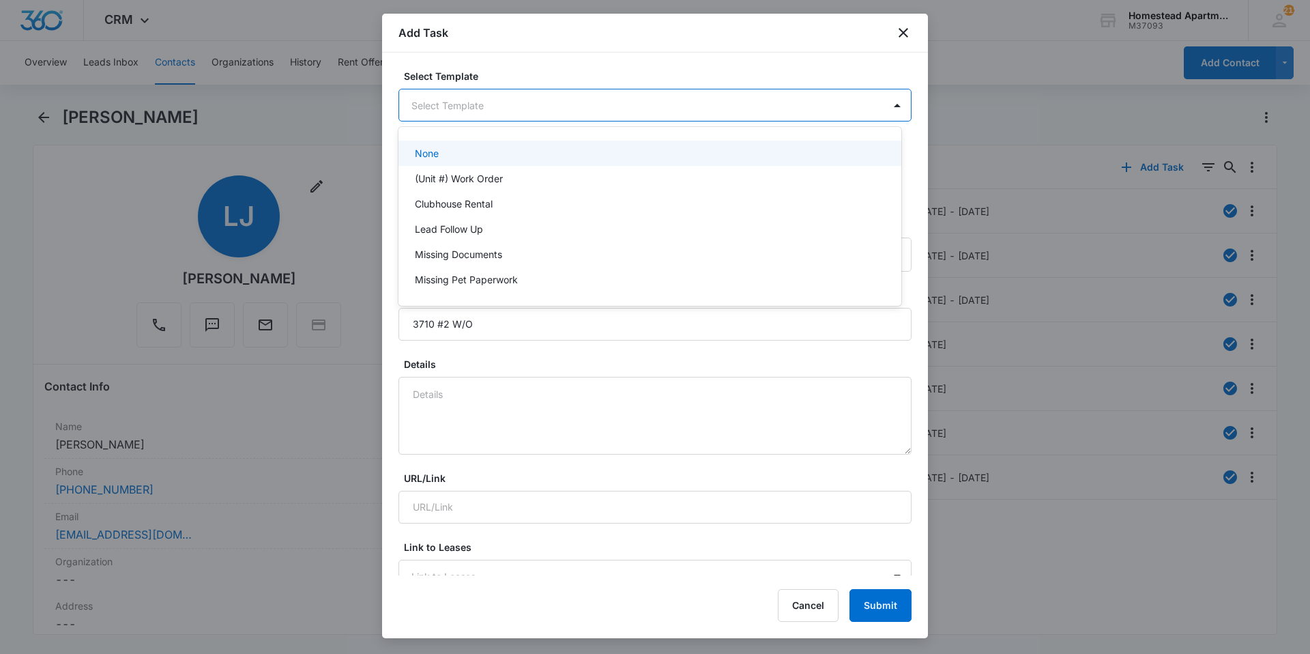
click at [498, 115] on body "CRM Apps Reputation Websites Forms CRM Email Social Content Intelligence Files …" at bounding box center [655, 327] width 1310 height 654
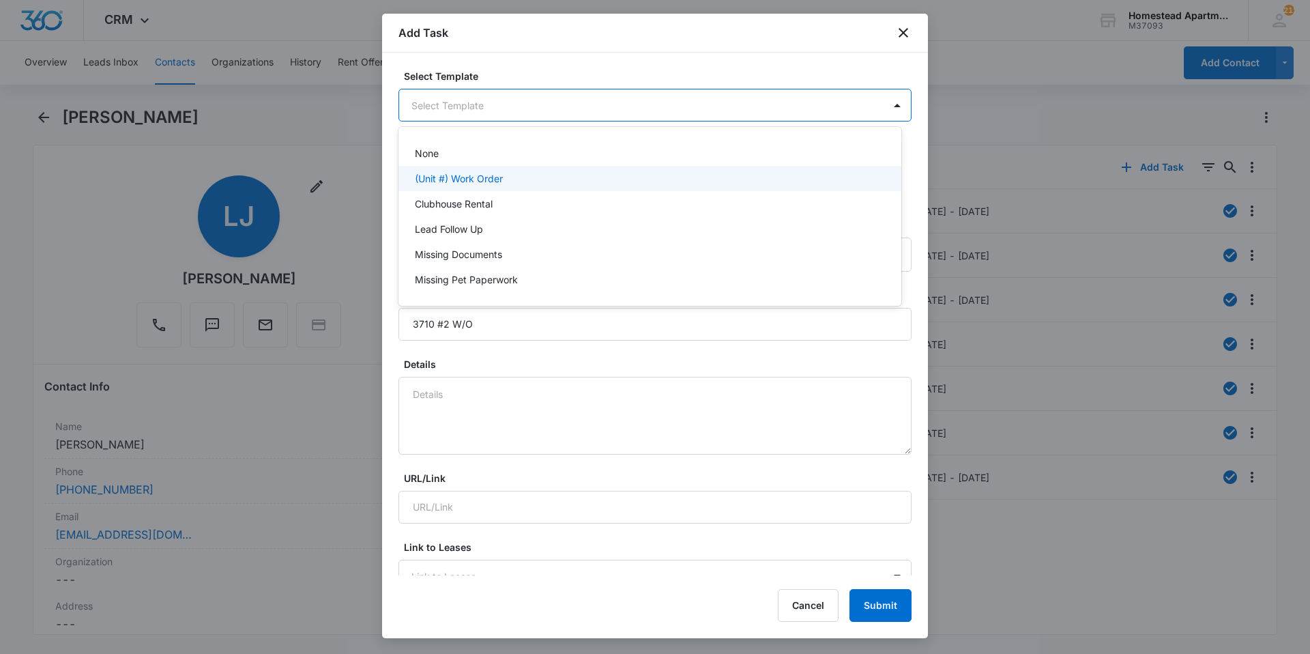
click at [463, 186] on div "(Unit #) Work Order" at bounding box center [650, 178] width 503 height 25
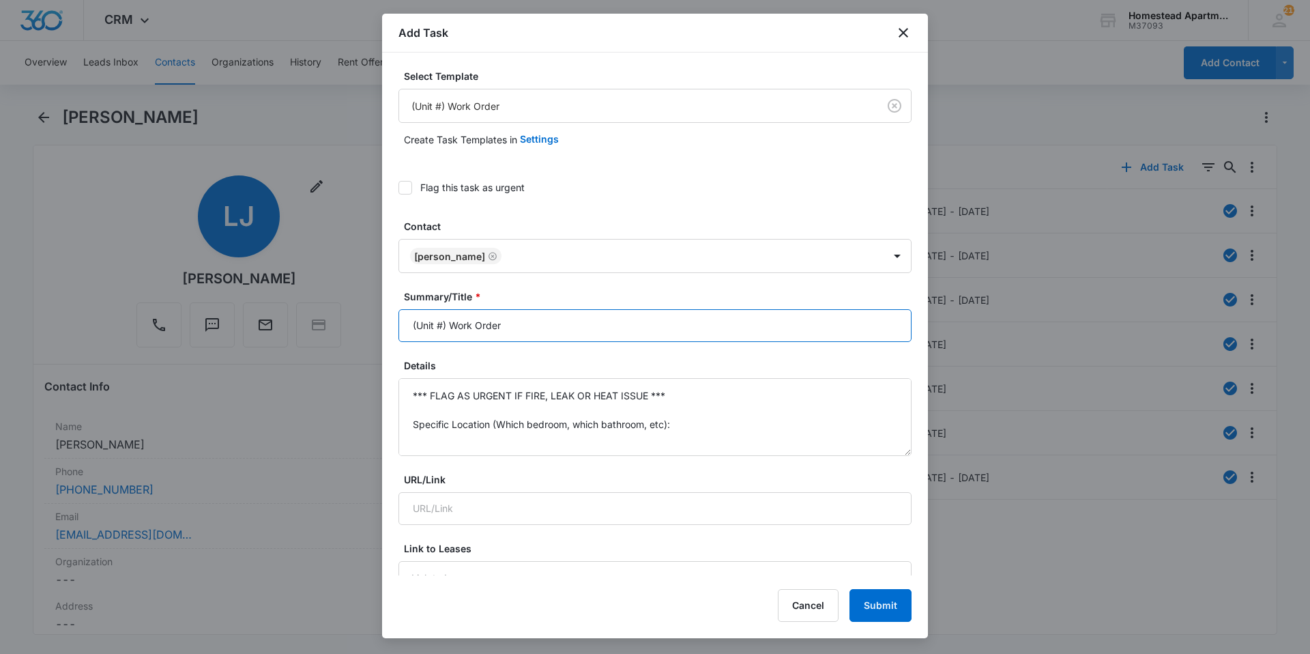
drag, startPoint x: 545, startPoint y: 331, endPoint x: 350, endPoint y: 342, distance: 194.8
click at [350, 342] on body "CRM Apps Reputation Websites Forms CRM Email Social Content Intelligence Files …" at bounding box center [655, 327] width 1310 height 654
type input "3710 #2 W/O"
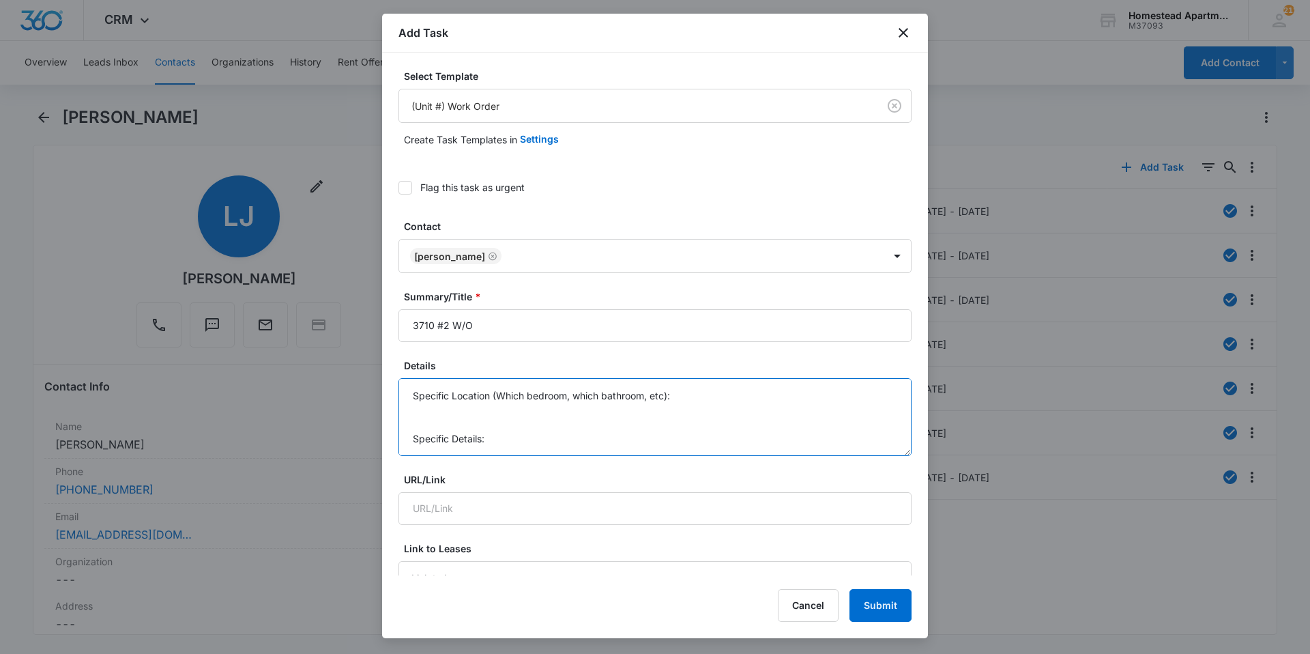
drag, startPoint x: 409, startPoint y: 390, endPoint x: 755, endPoint y: 528, distance: 372.7
type textarea "Needs to 2 replacements for the blinds."
click at [895, 26] on icon "close" at bounding box center [903, 33] width 16 height 16
